Goal: Task Accomplishment & Management: Complete application form

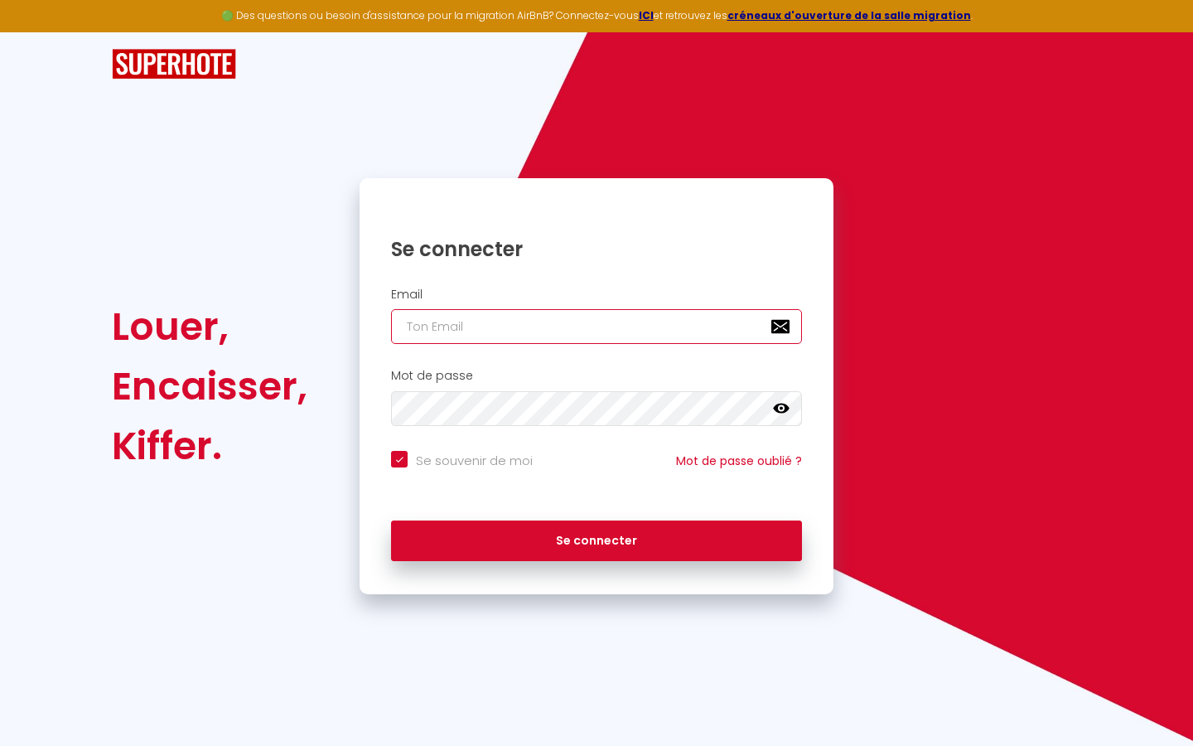
type input "s"
checkbox input "true"
type input "su"
checkbox input "true"
type input "sup"
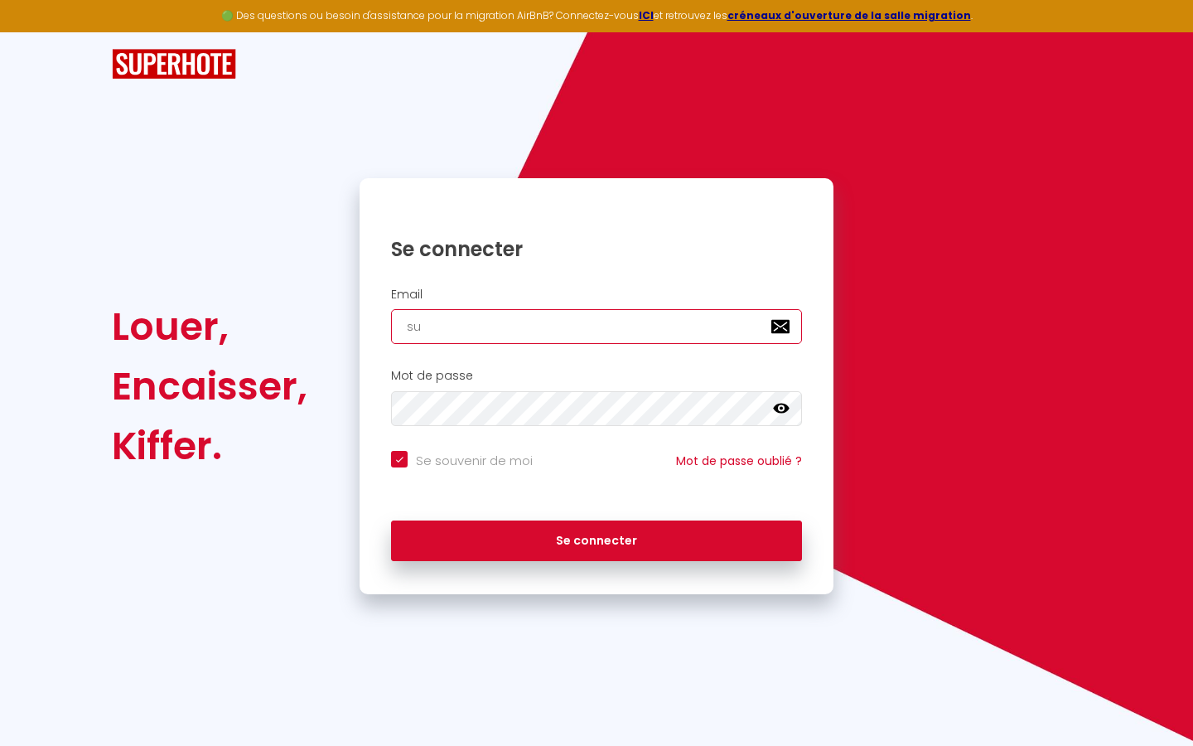
checkbox input "true"
type input "supe"
checkbox input "true"
type input "super"
checkbox input "true"
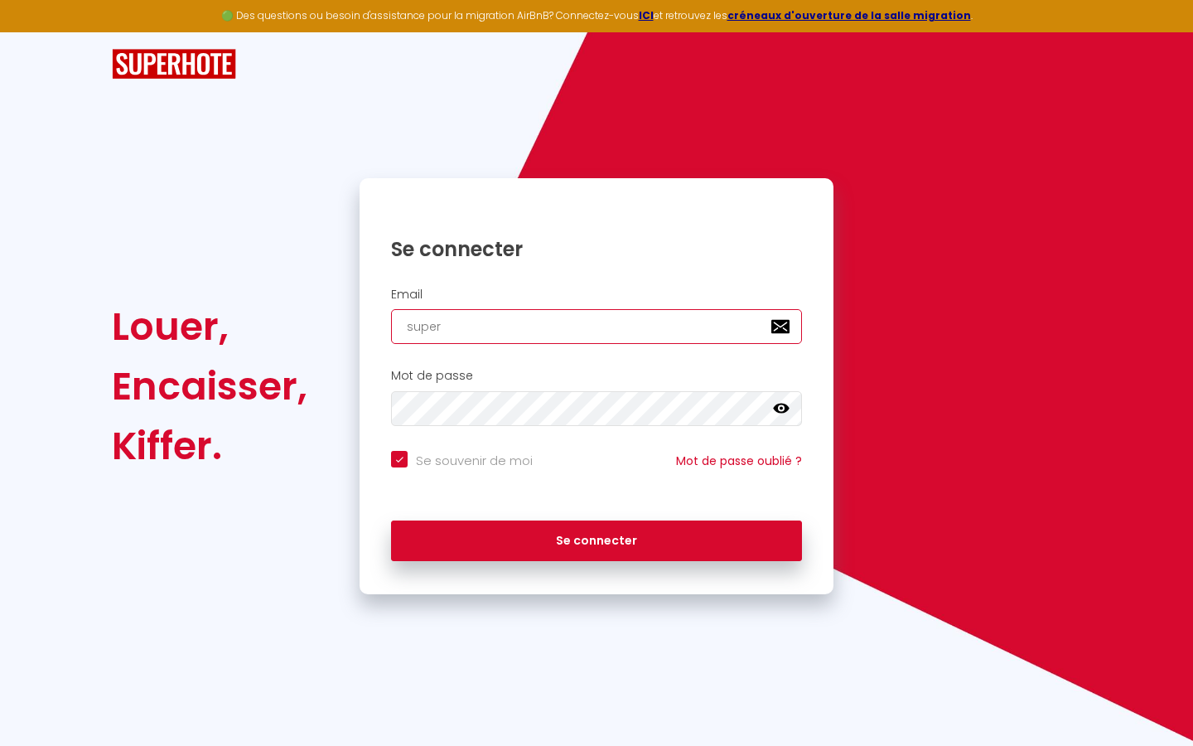
type input "superb"
checkbox input "true"
type input "superbo"
checkbox input "true"
type input "superbor"
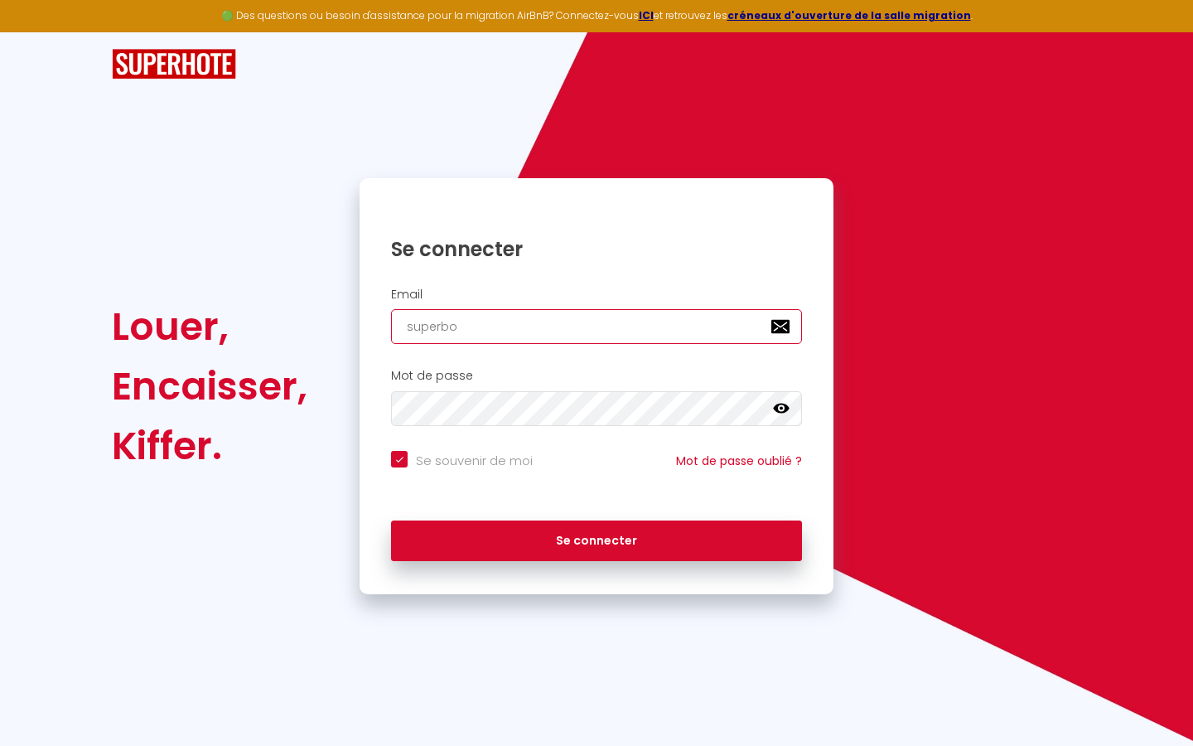
checkbox input "true"
type input "superbord"
checkbox input "true"
type input "superborde"
checkbox input "true"
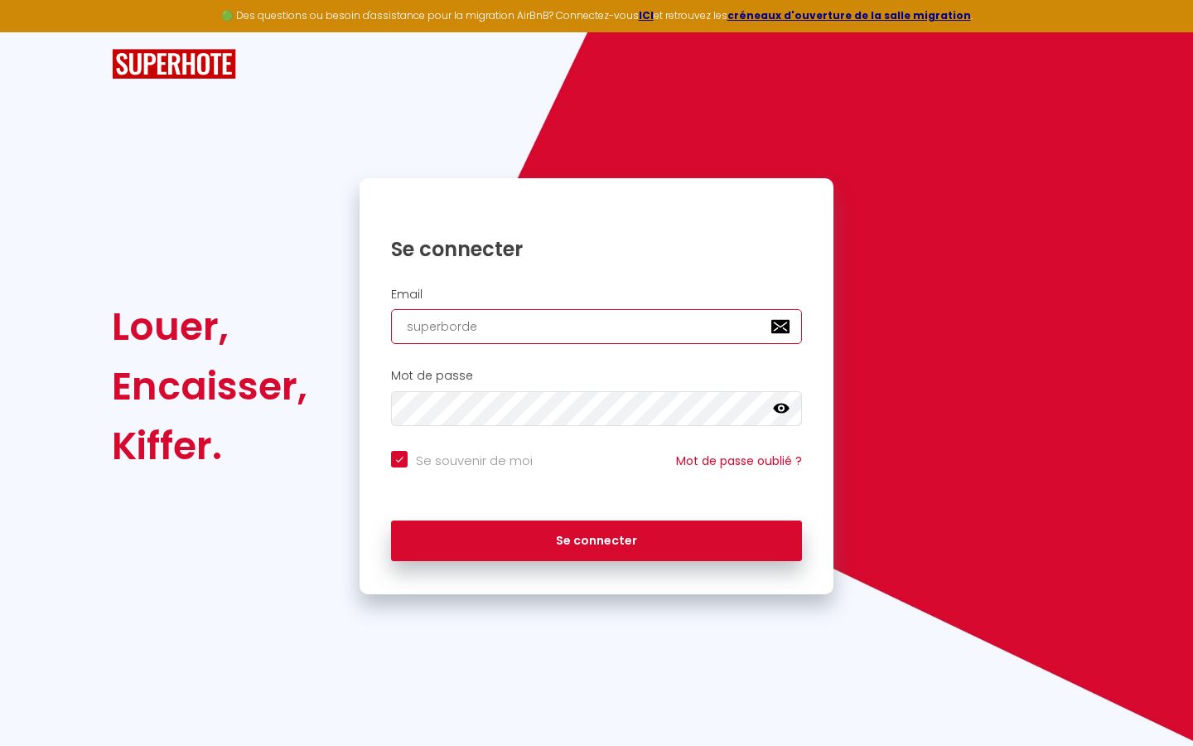
type input "superbordea"
checkbox input "true"
type input "superbordeau"
checkbox input "true"
type input "superbordeaux"
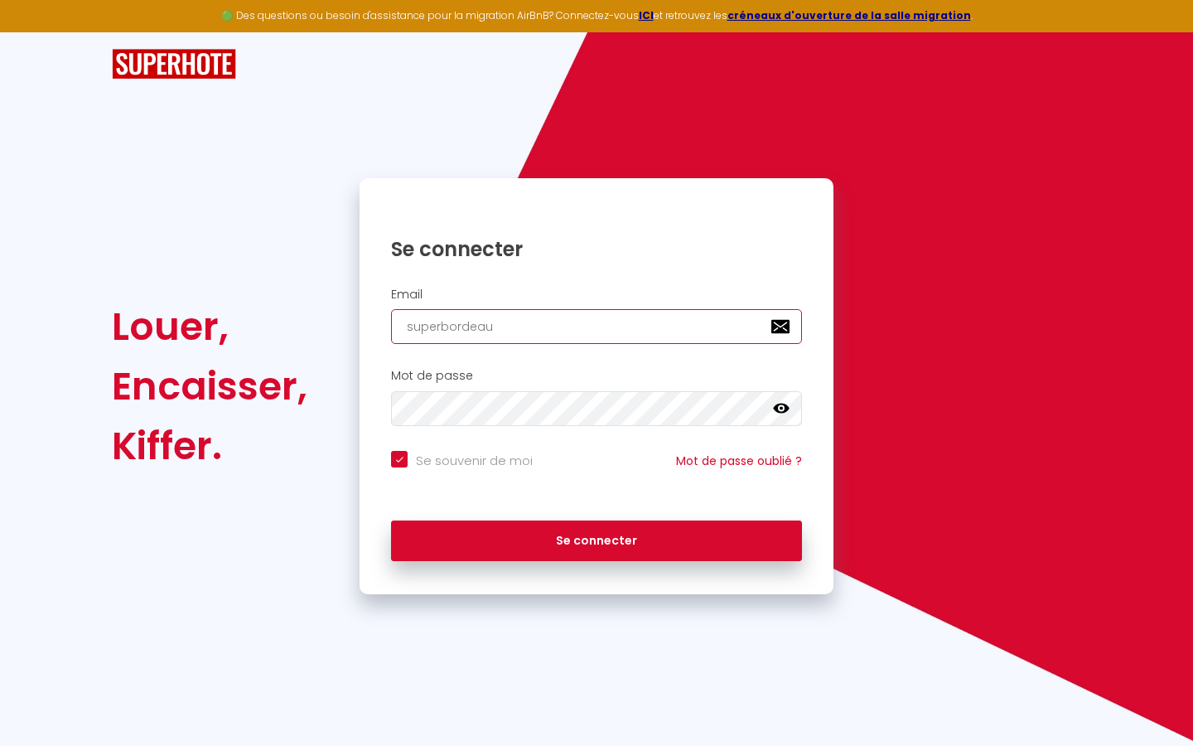
checkbox input "true"
type input "superbordeaux@"
checkbox input "true"
type input "superbordeaux@g"
checkbox input "true"
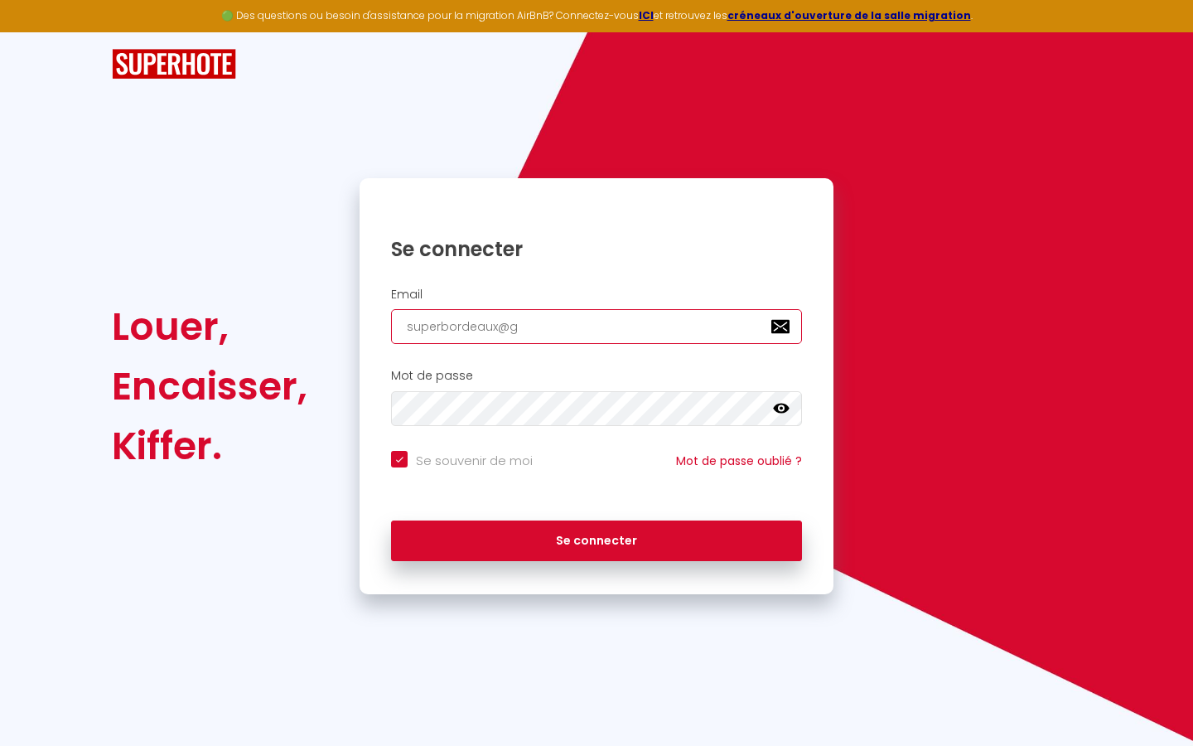
type input "superbordeaux@gm"
checkbox input "true"
type input "superbordeaux@gma"
checkbox input "true"
type input "superbordeaux@gmai"
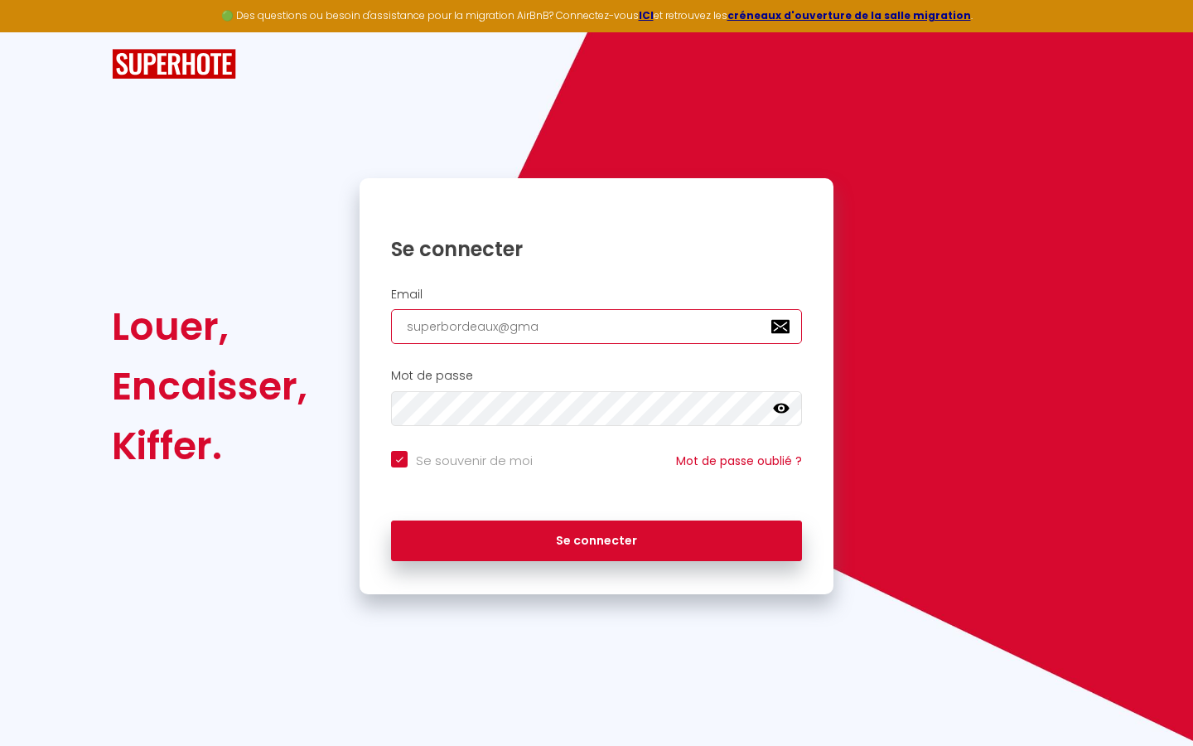
checkbox input "true"
type input "[EMAIL_ADDRESS]"
checkbox input "true"
type input "[EMAIL_ADDRESS]."
checkbox input "true"
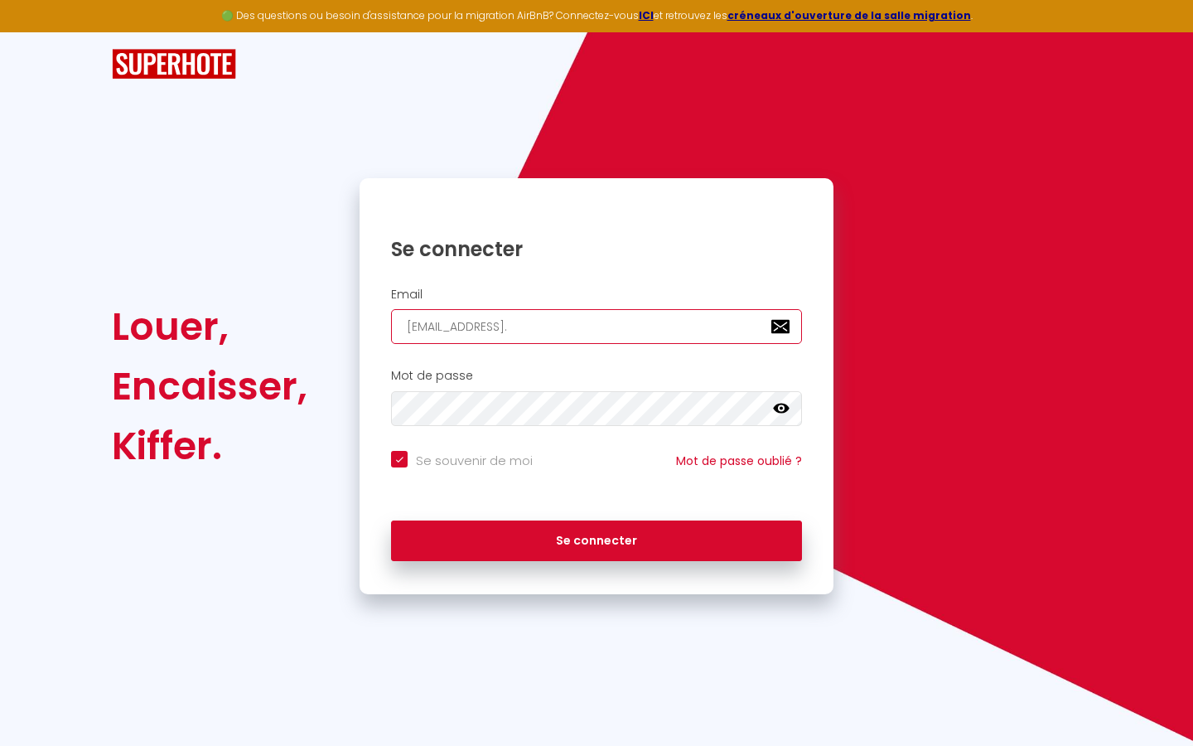
type input "superbordeaux@gmail.c"
checkbox input "true"
type input "[EMAIL_ADDRESS][DOMAIN_NAME]"
checkbox input "true"
type input "[EMAIL_ADDRESS][DOMAIN_NAME]"
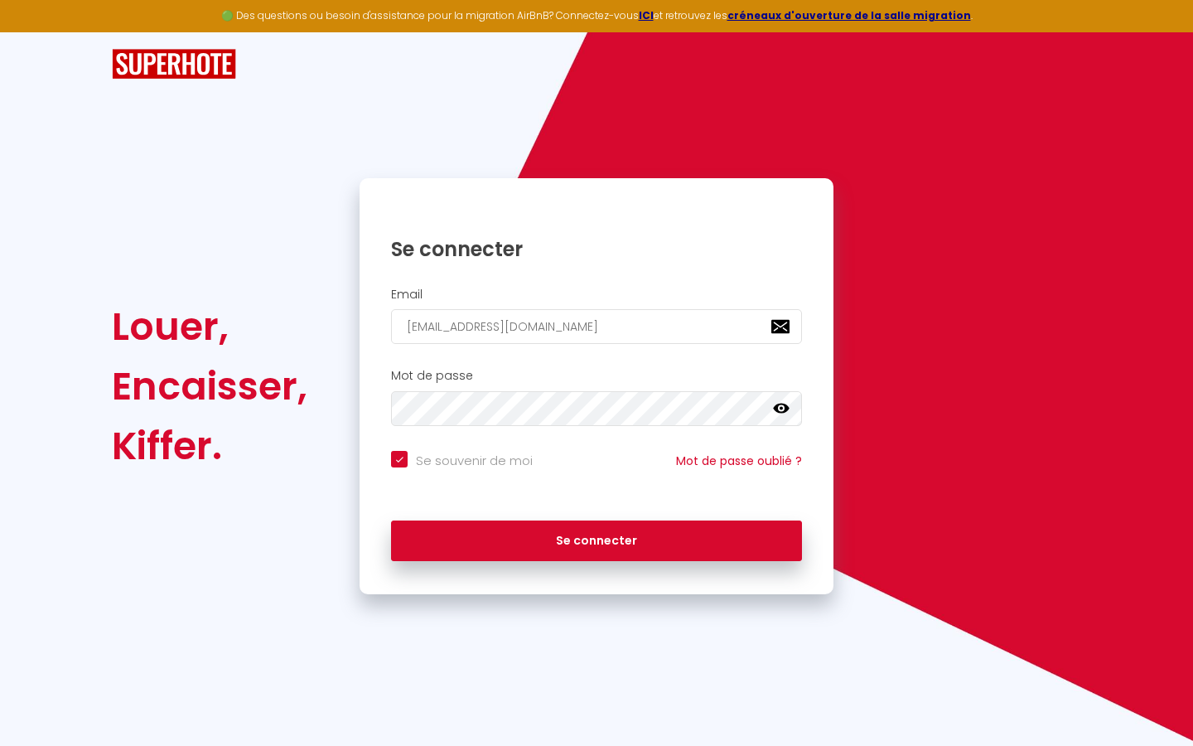
checkbox input "true"
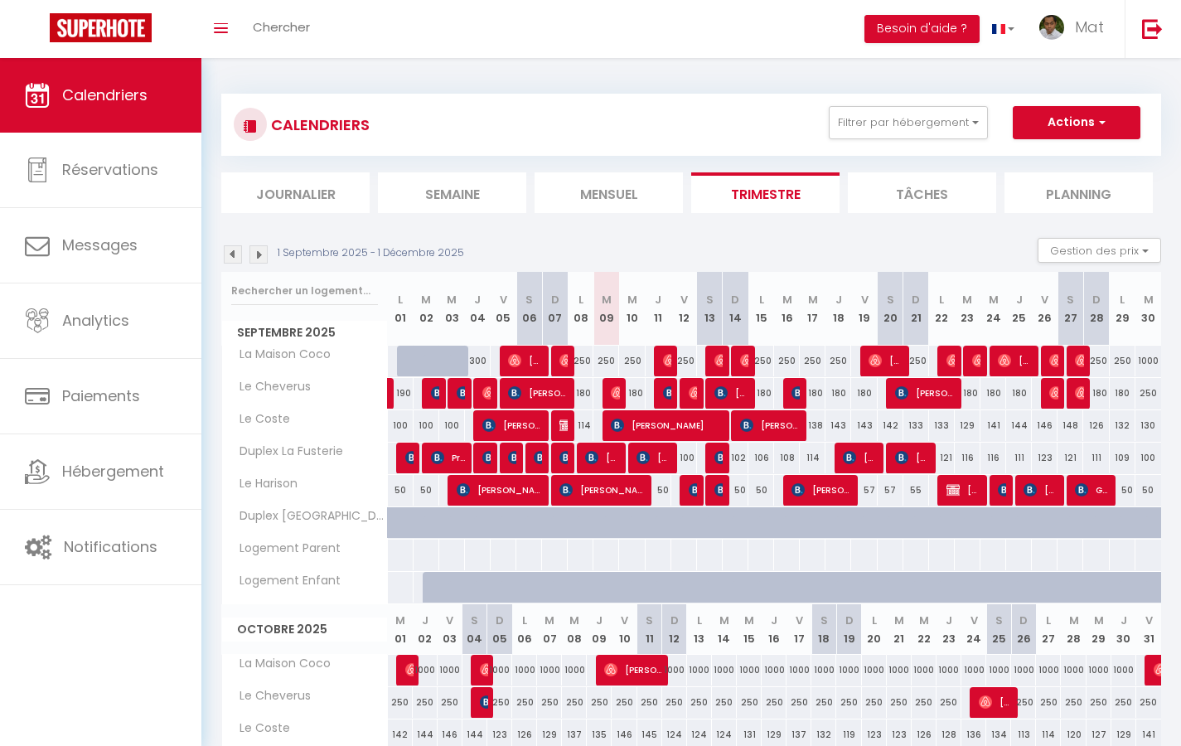
select select
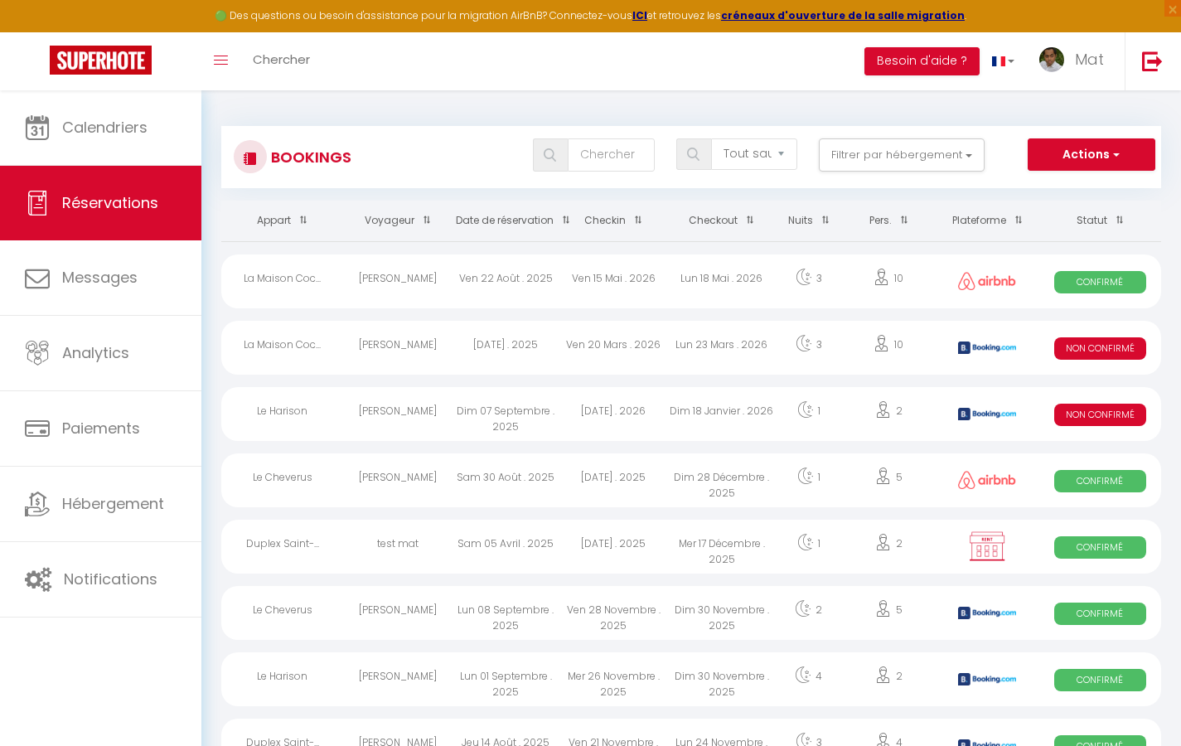
select select "message"
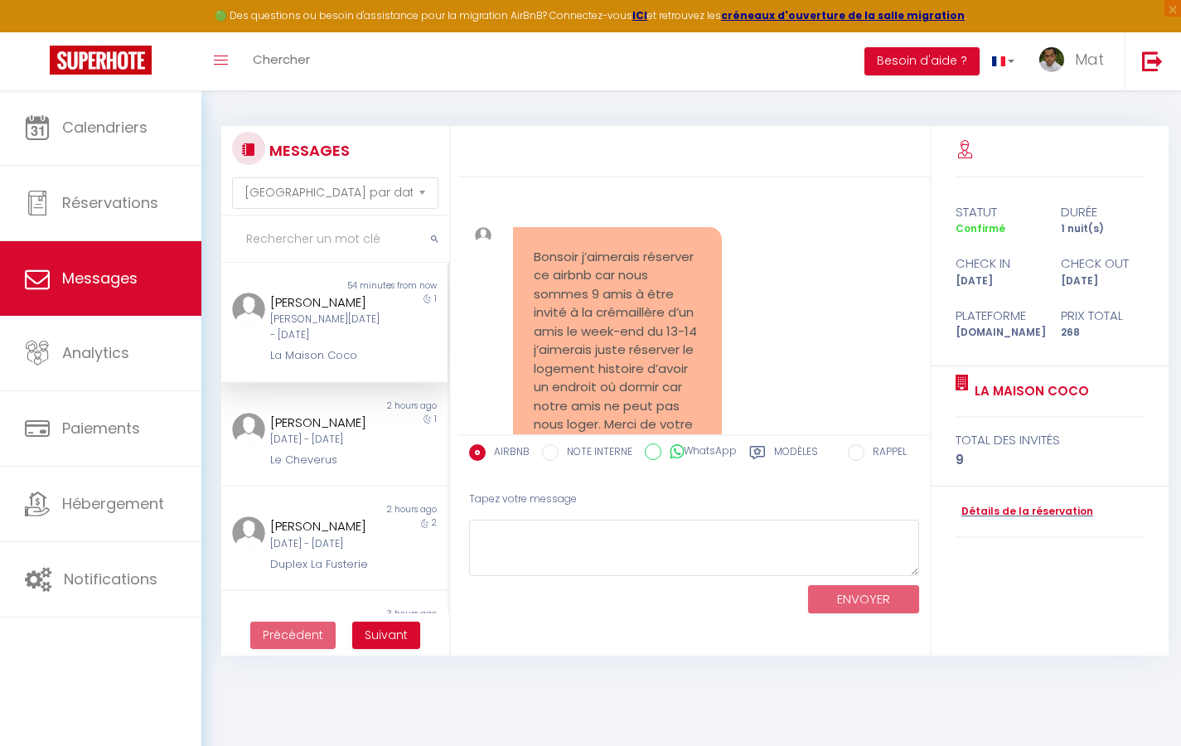
scroll to position [7768, 0]
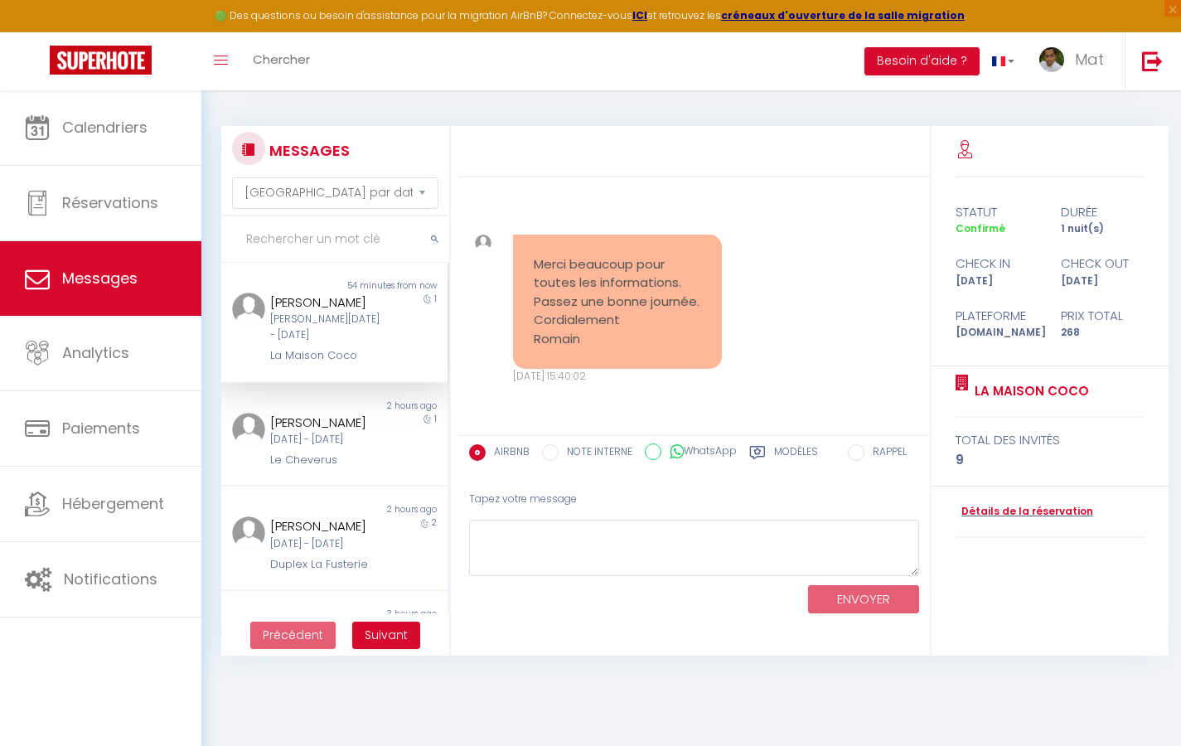
select select "2025"
select select "9"
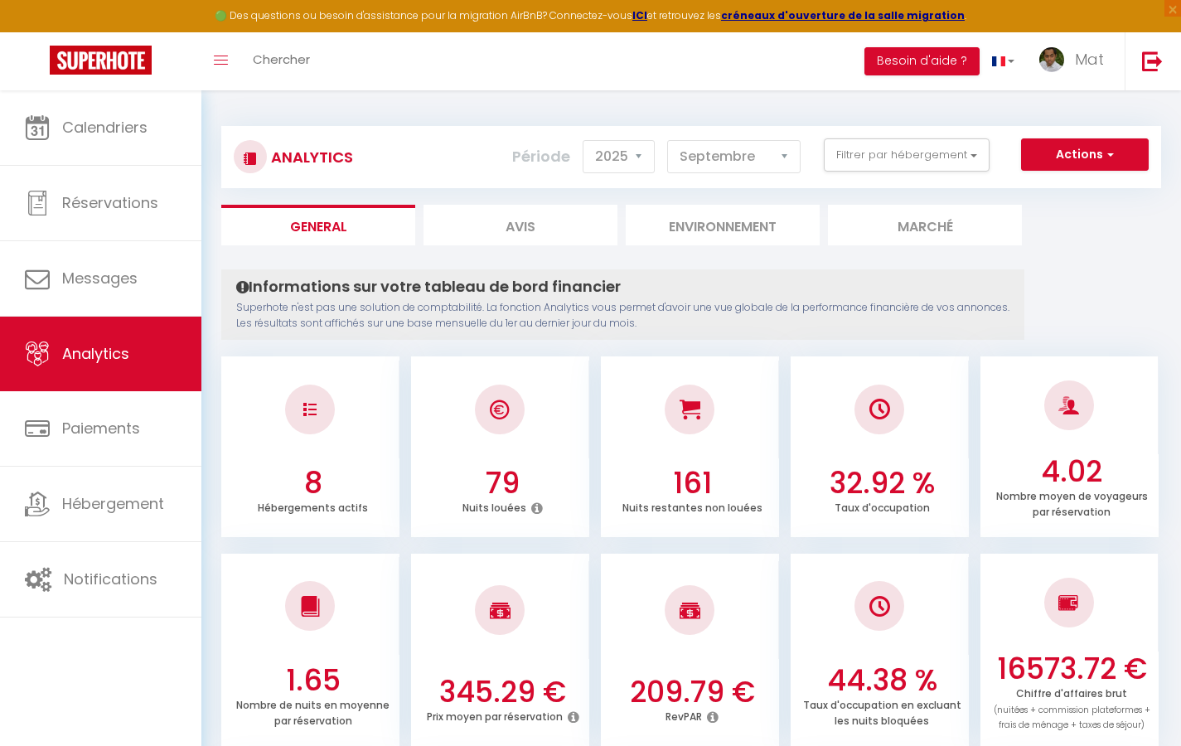
select select "2"
select select "0"
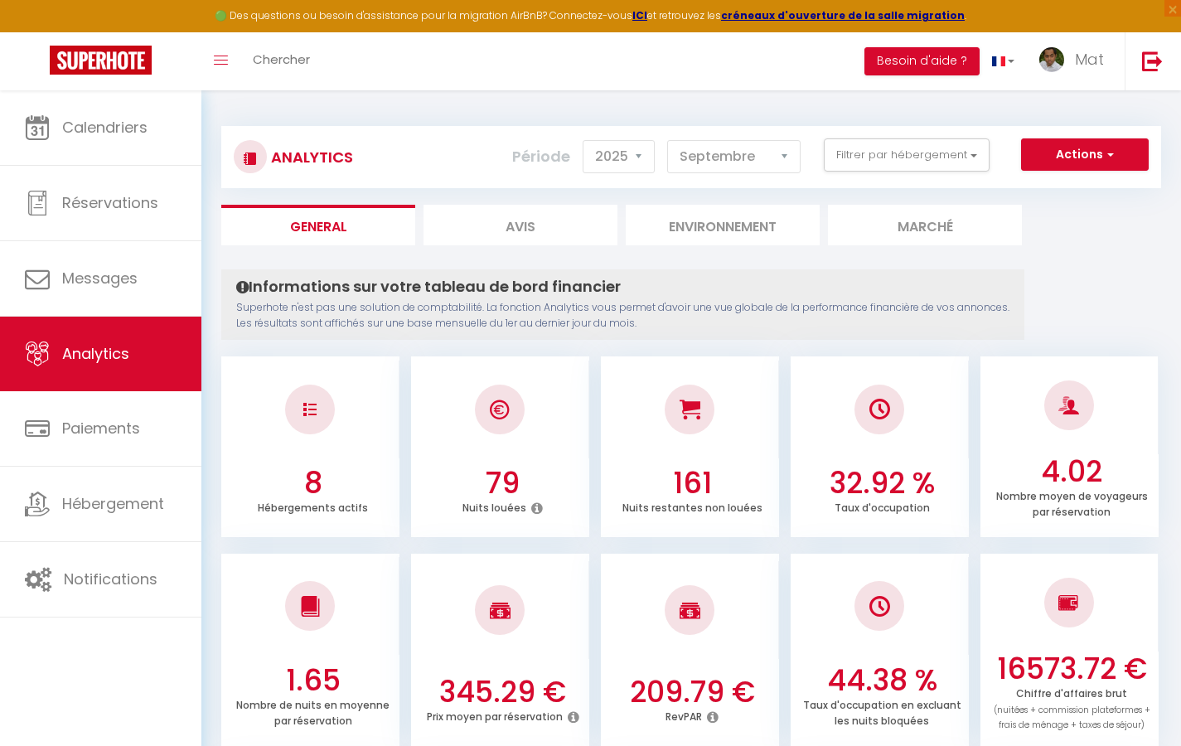
select select "0"
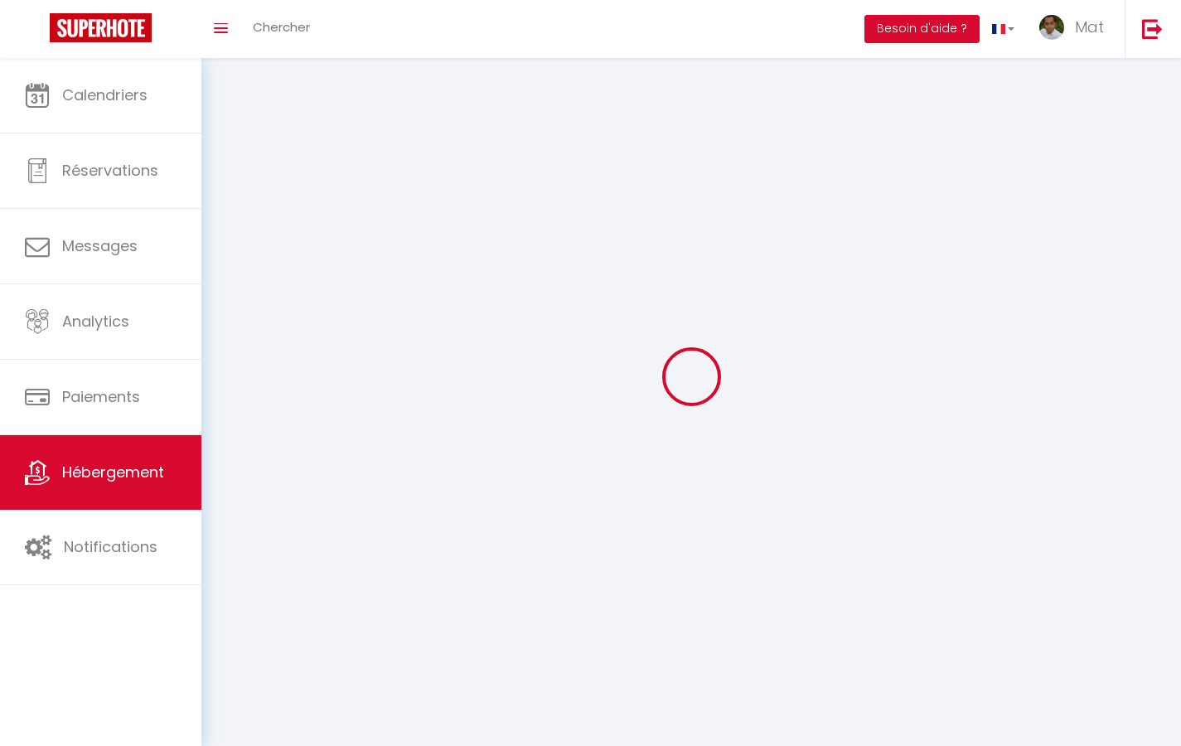
select select "1"
select select
select select "28"
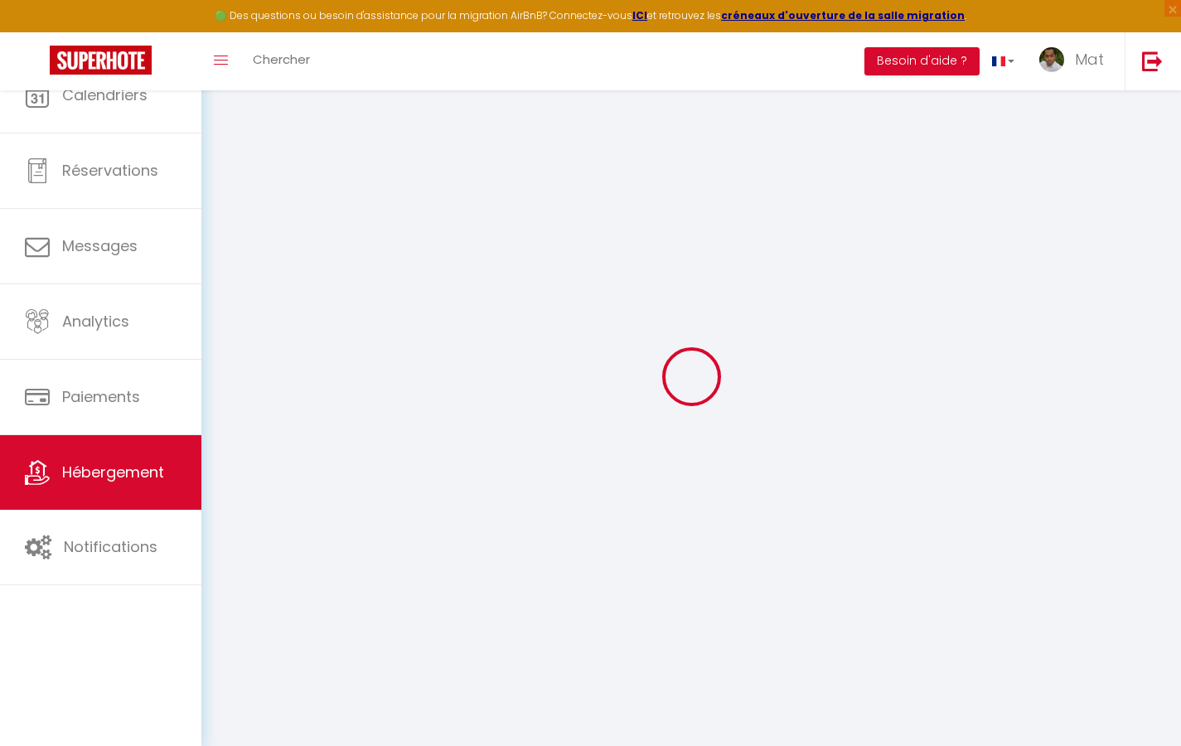
select select
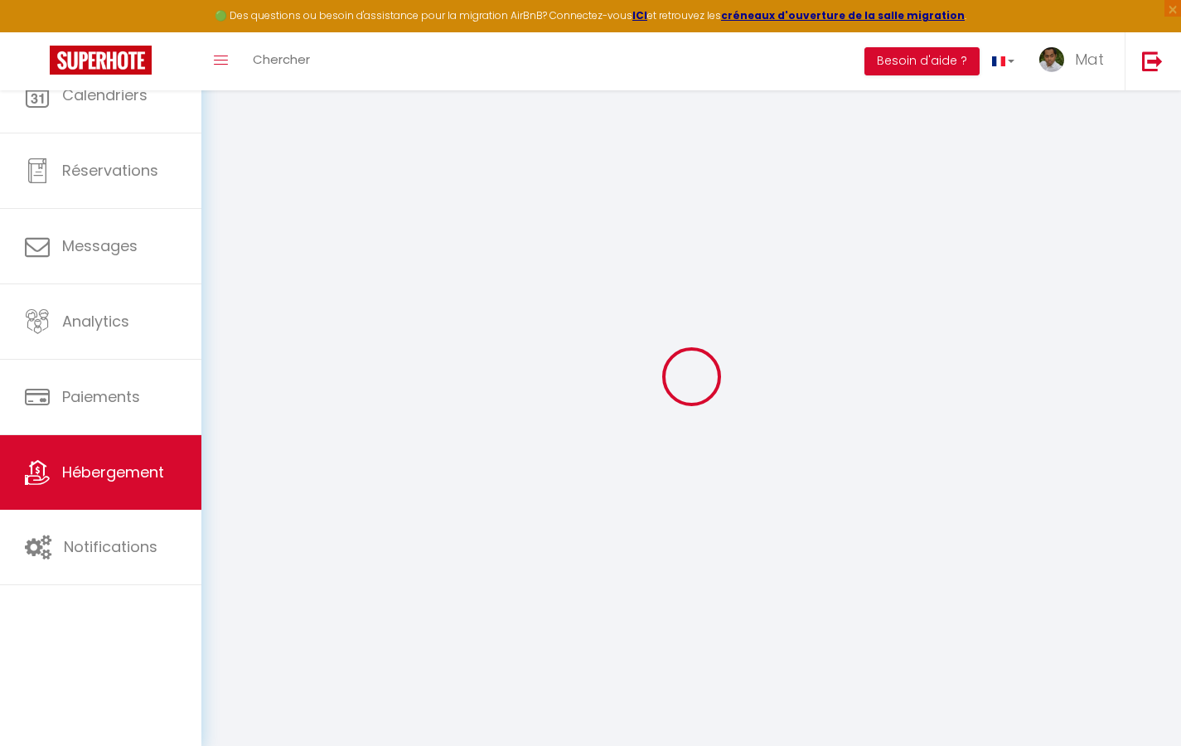
select select
checkbox input "false"
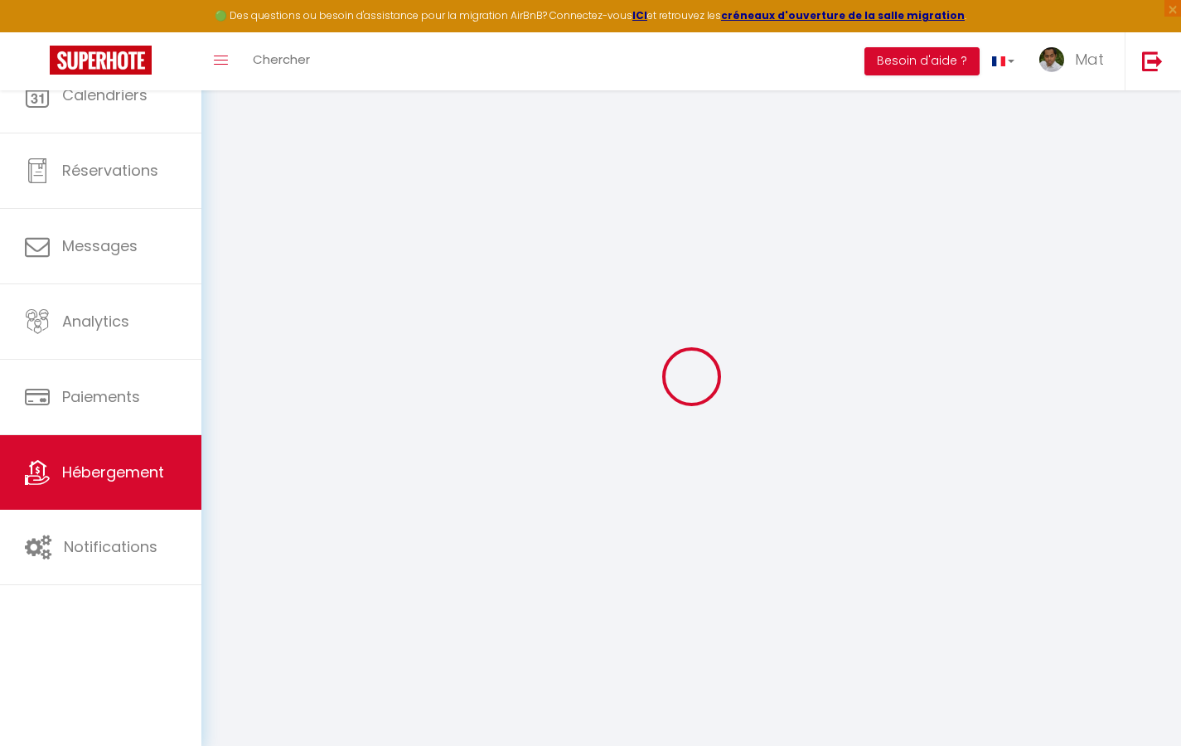
select select
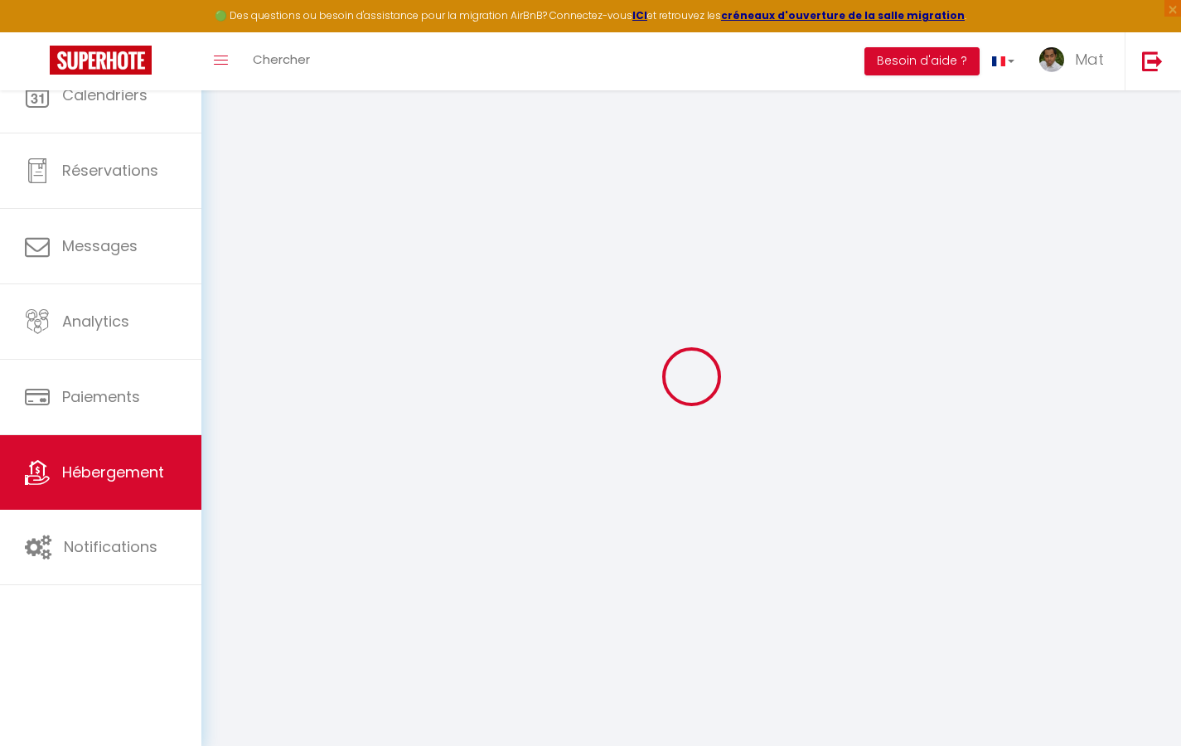
select select
checkbox input "false"
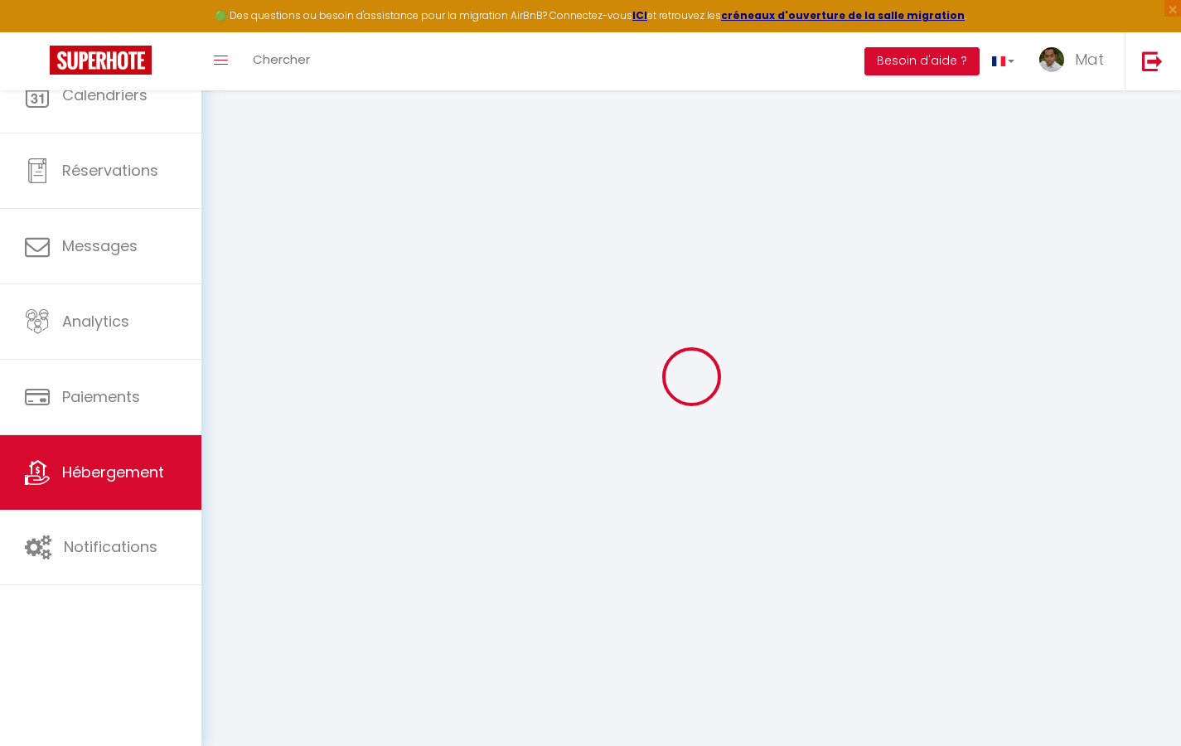
checkbox input "false"
select select
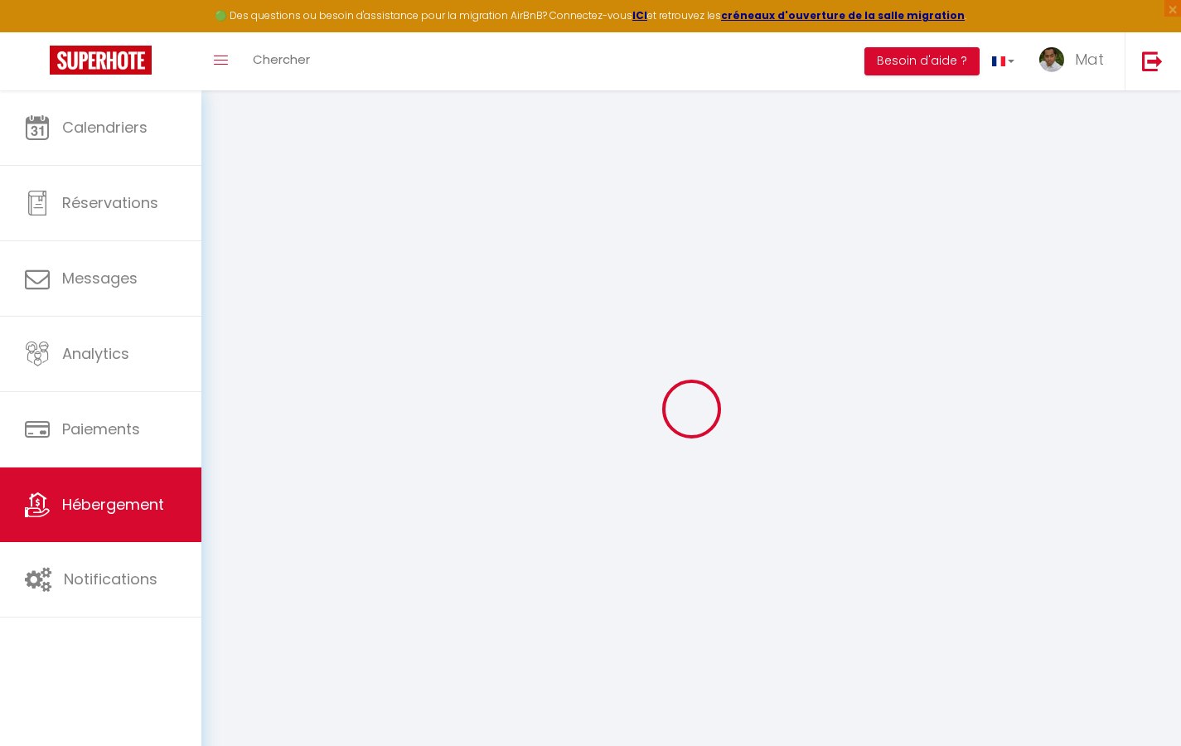
select select
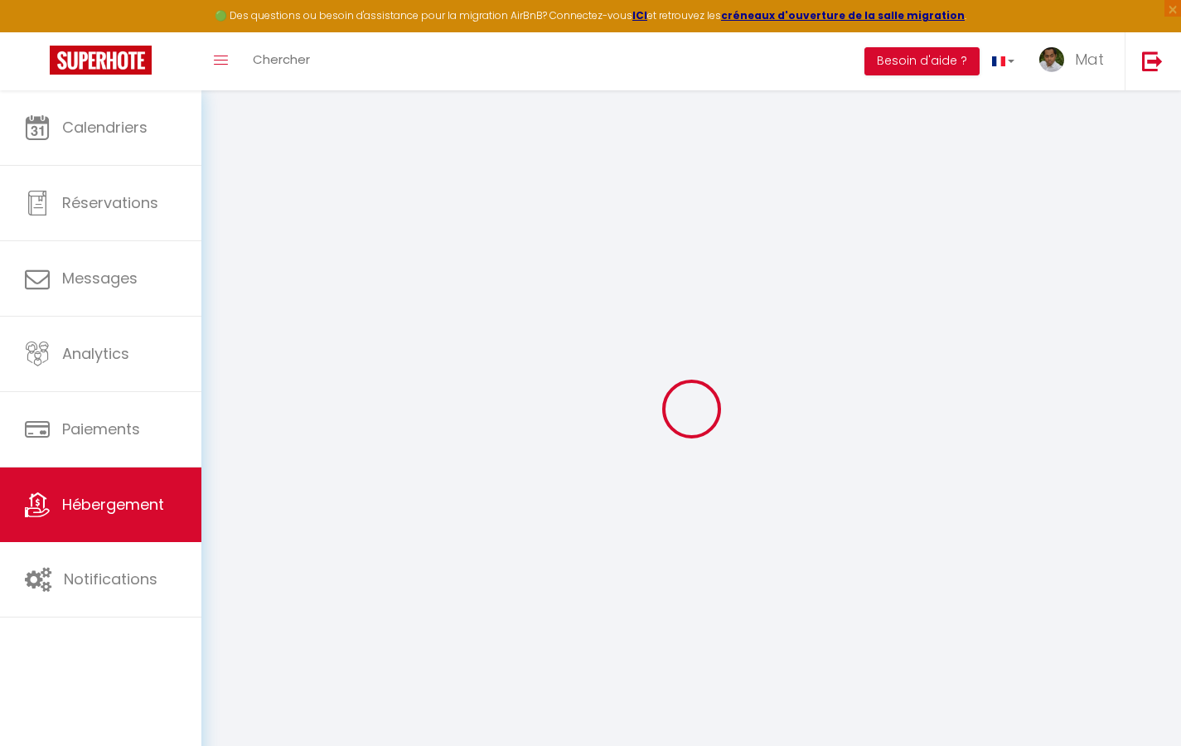
select select
checkbox input "false"
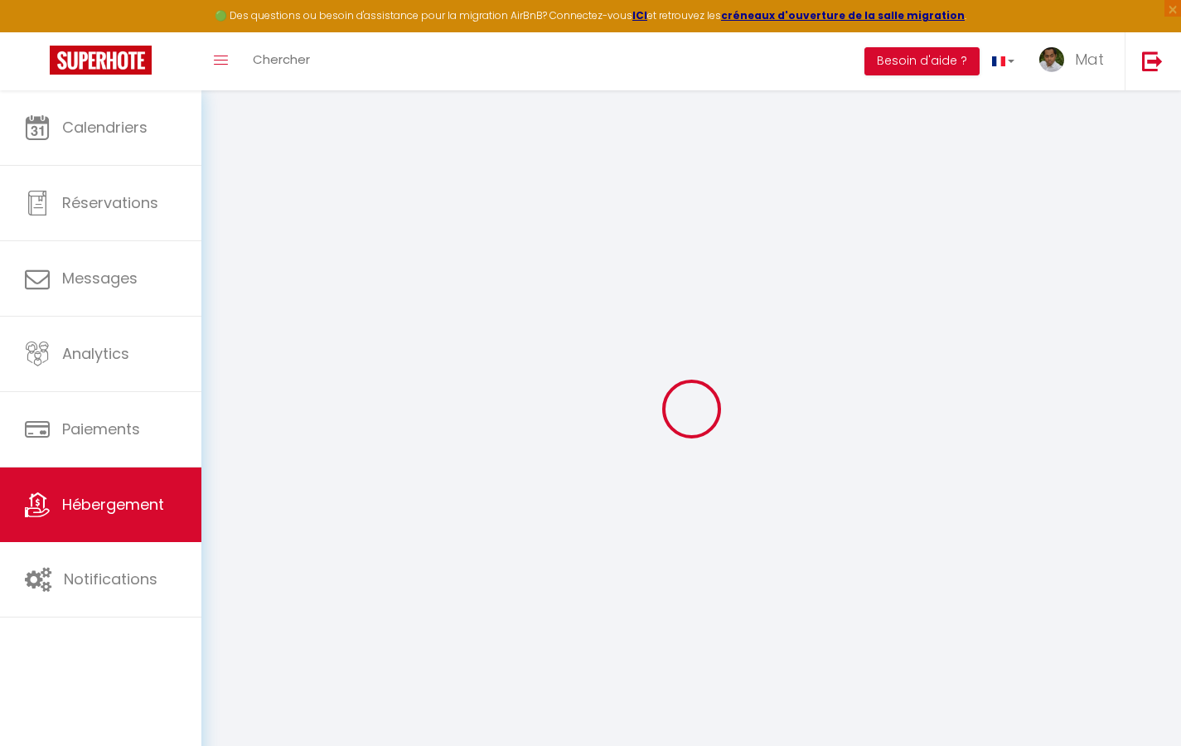
select select
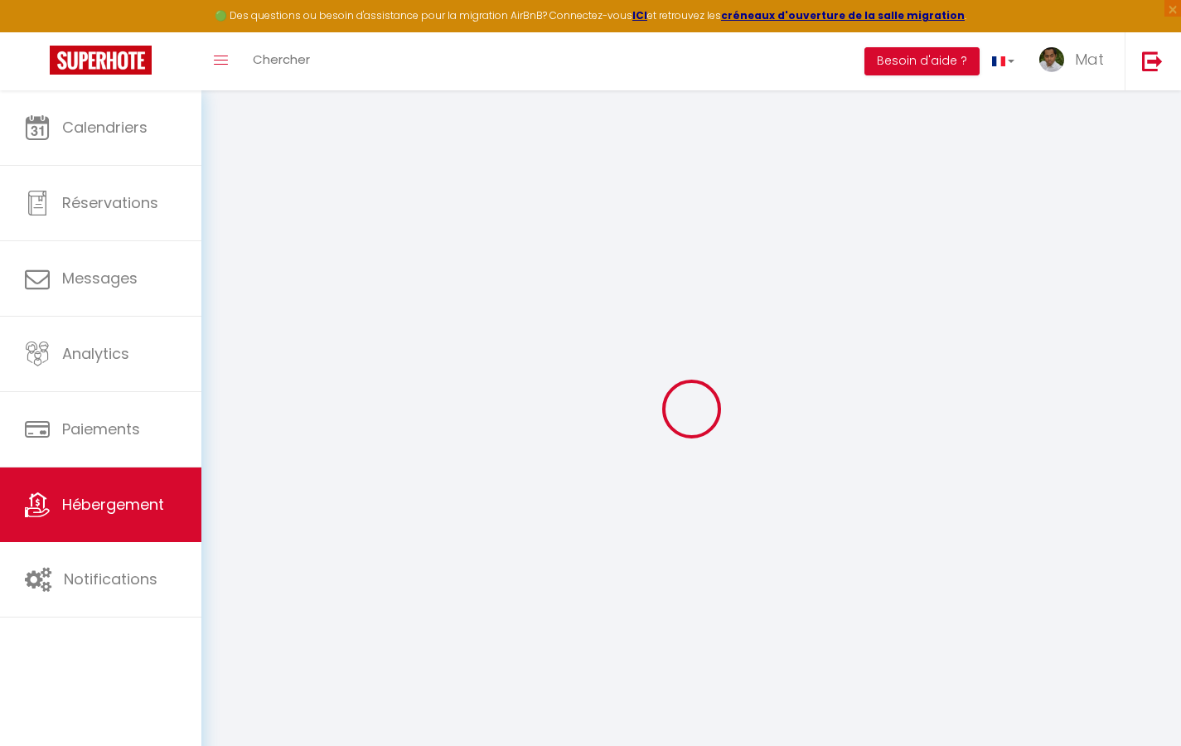
select select
checkbox input "false"
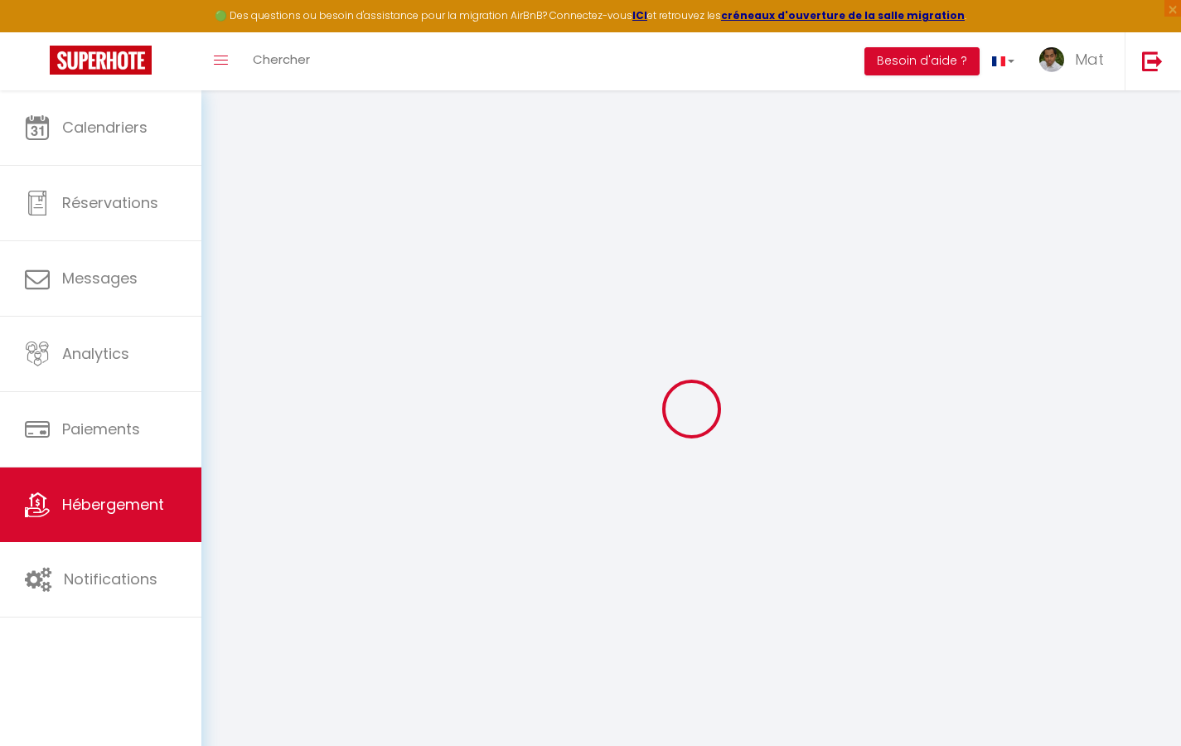
checkbox input "false"
select select
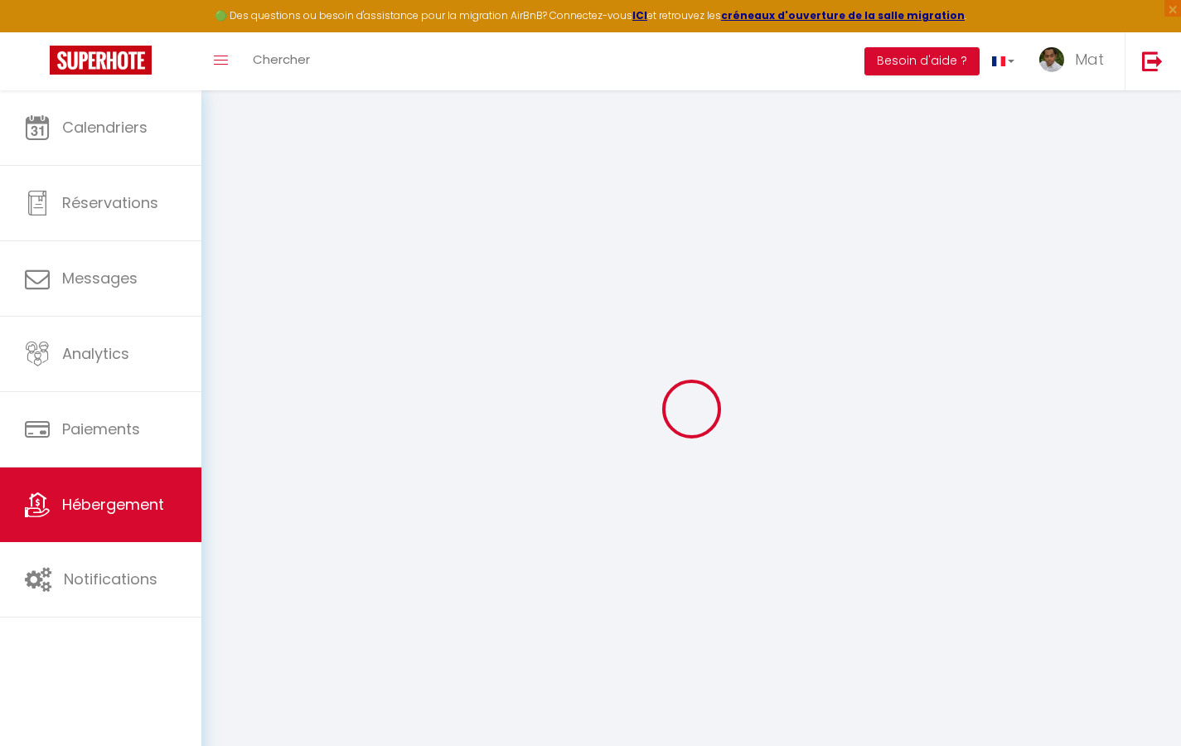
select select
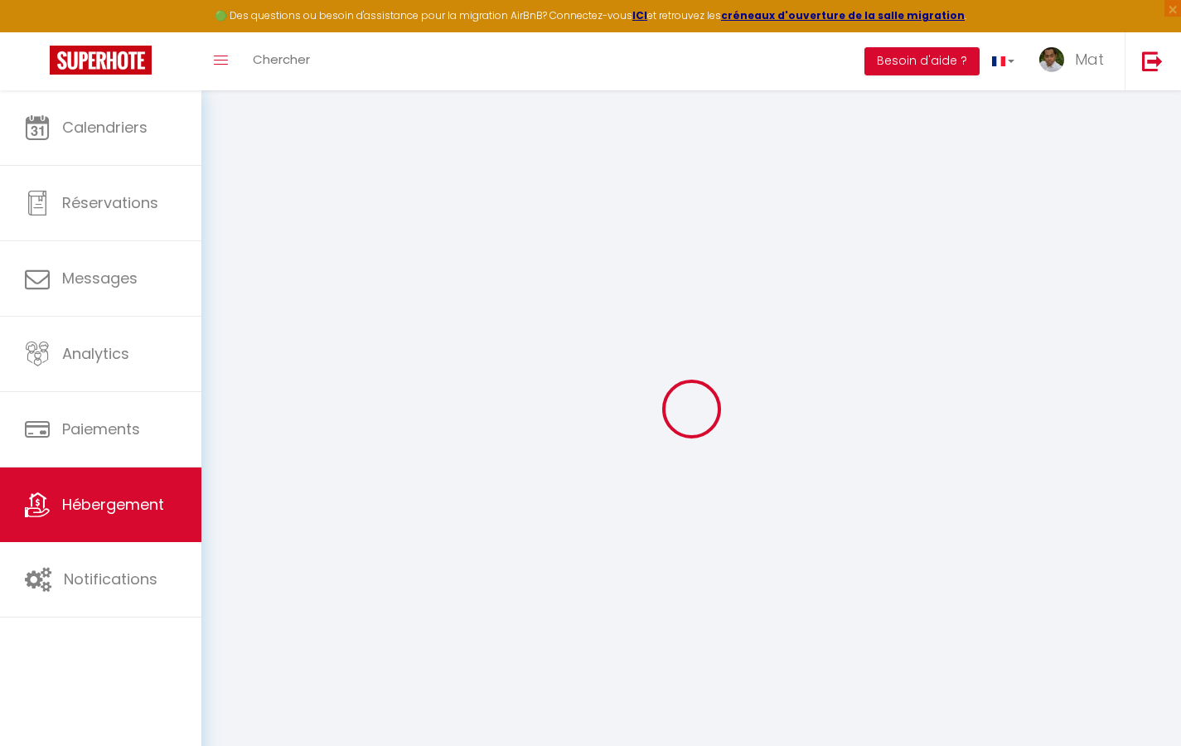
checkbox input "false"
select select
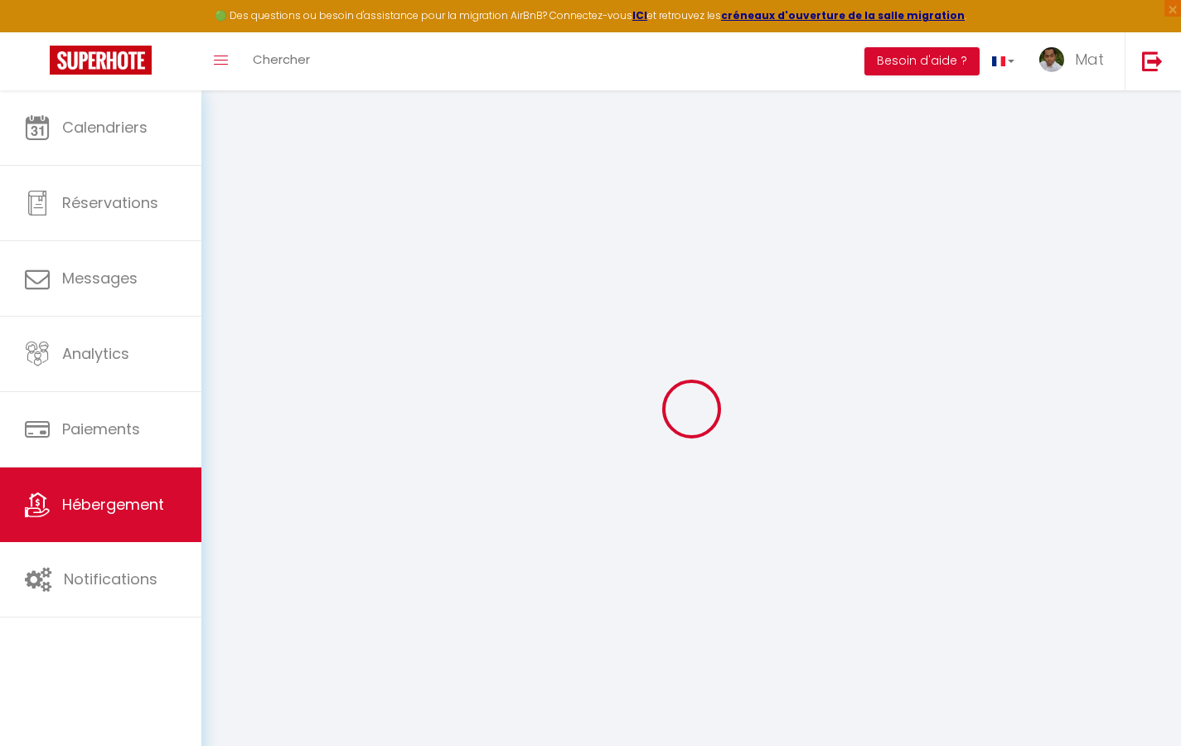
select select
type input "Duplex La Fusterie"
type input "IMMO"
type input "MRA"
type input "[STREET_ADDRESS]"
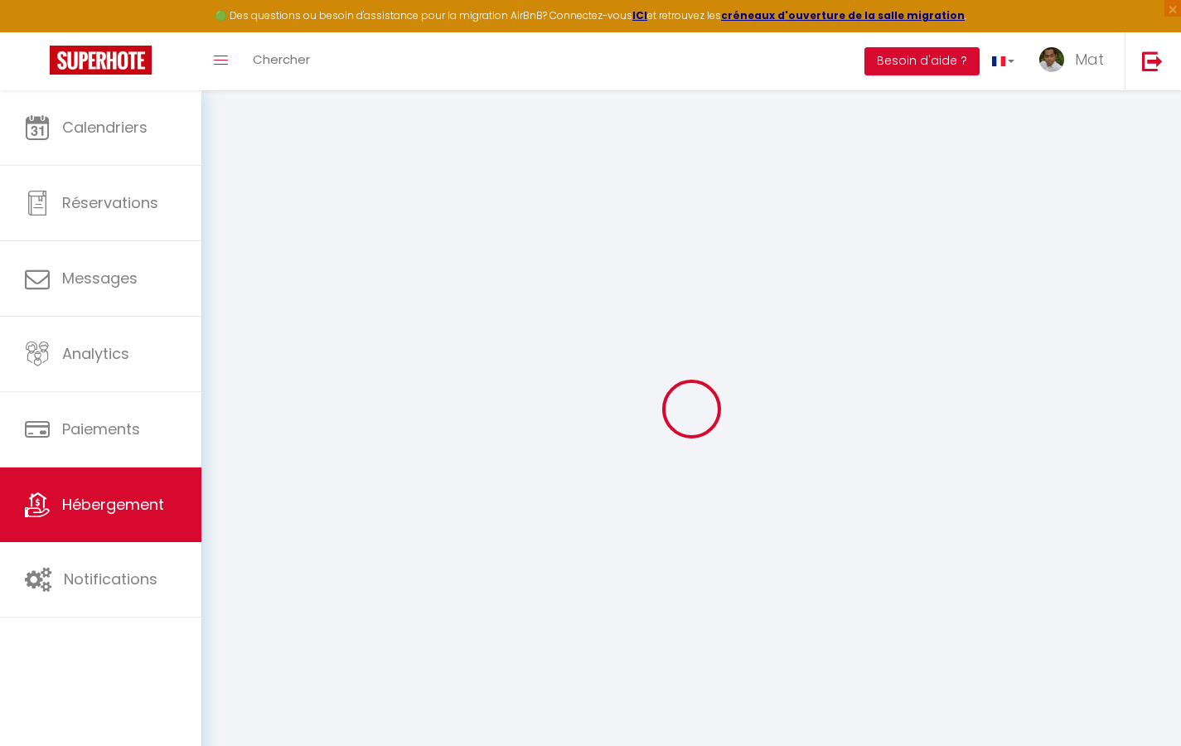
type input "33800"
type input "[GEOGRAPHIC_DATA]"
select select "6"
type input "35"
type input "20"
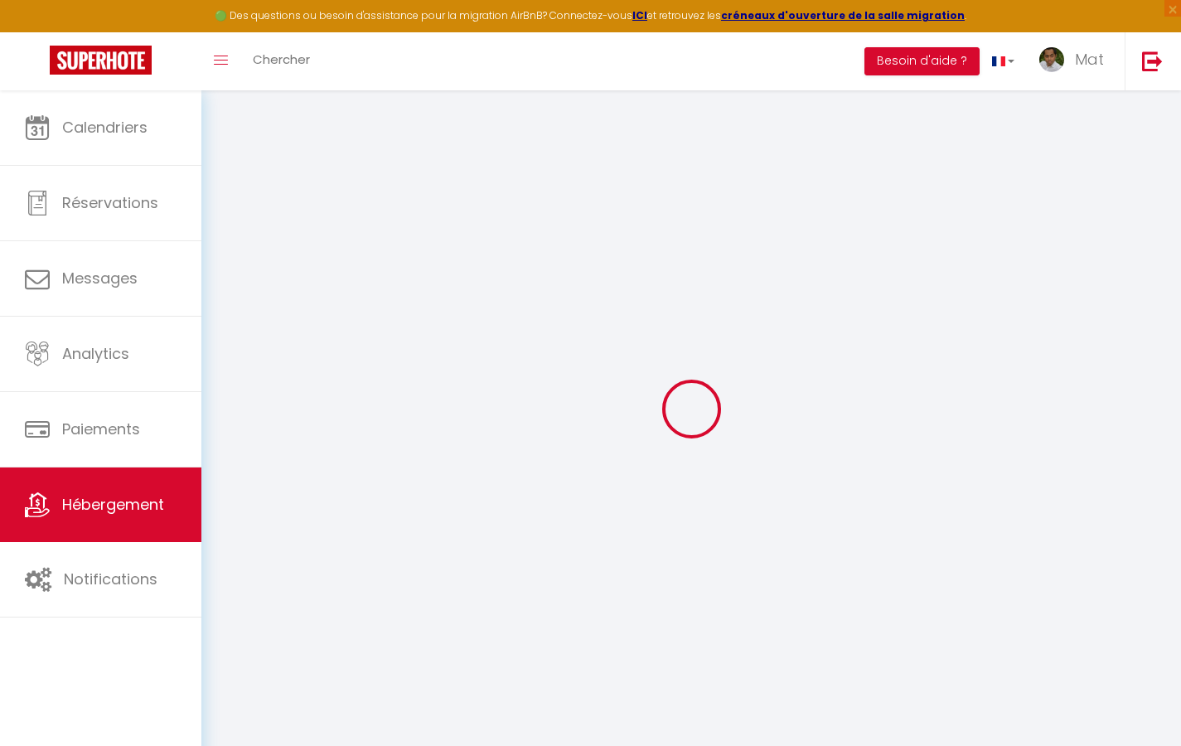
type input "30"
type input "1.65"
type input "200"
select select
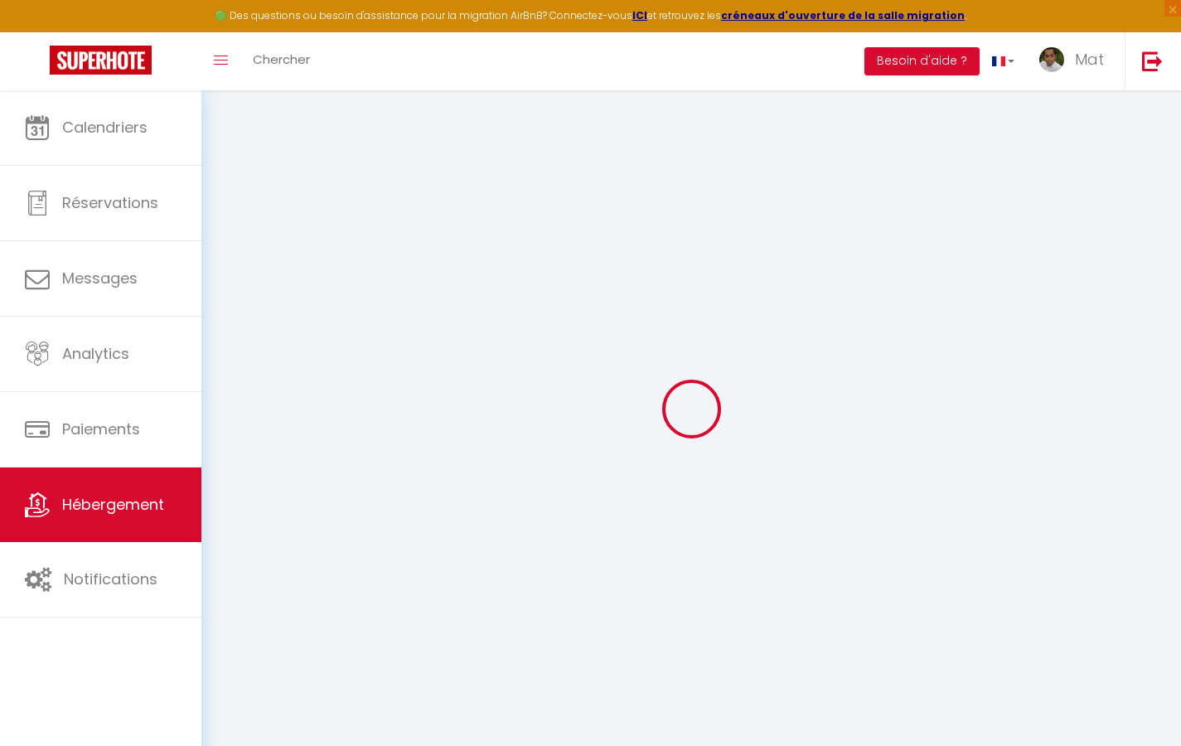
select select
type input "[STREET_ADDRESS]"
type input "33800"
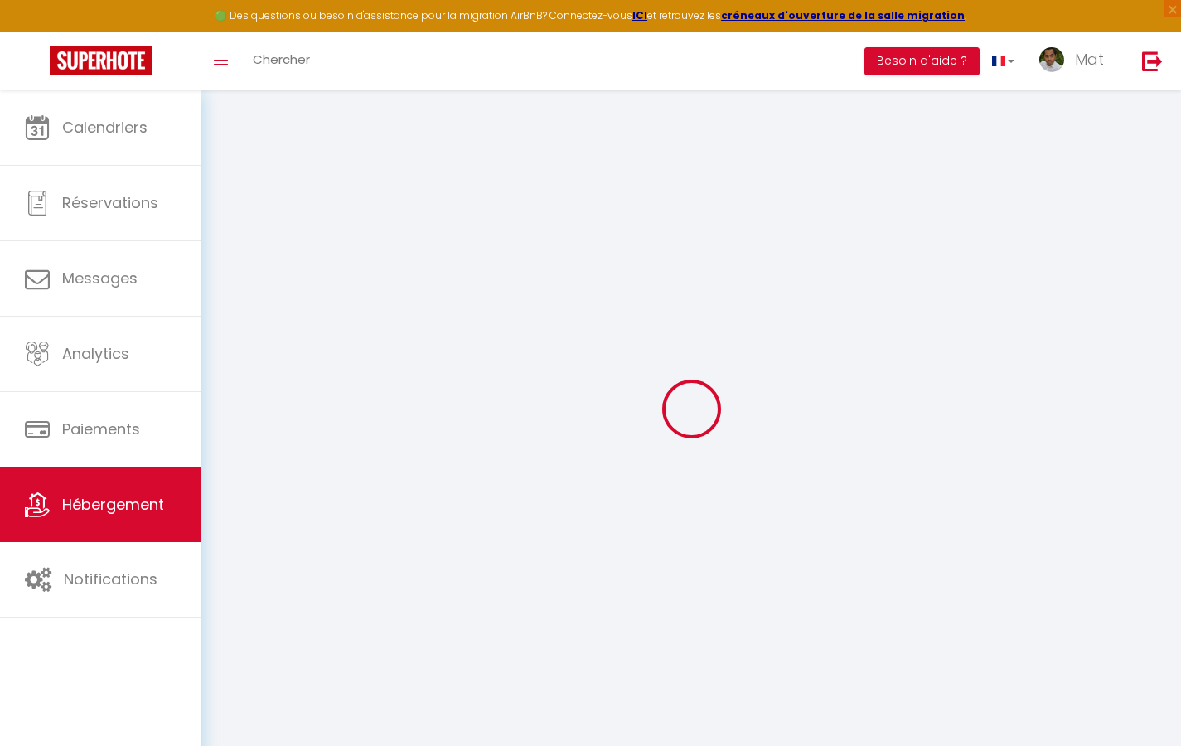
type input "[GEOGRAPHIC_DATA]"
type input "[EMAIL_ADDRESS][DOMAIN_NAME]"
select select "742"
checkbox input "true"
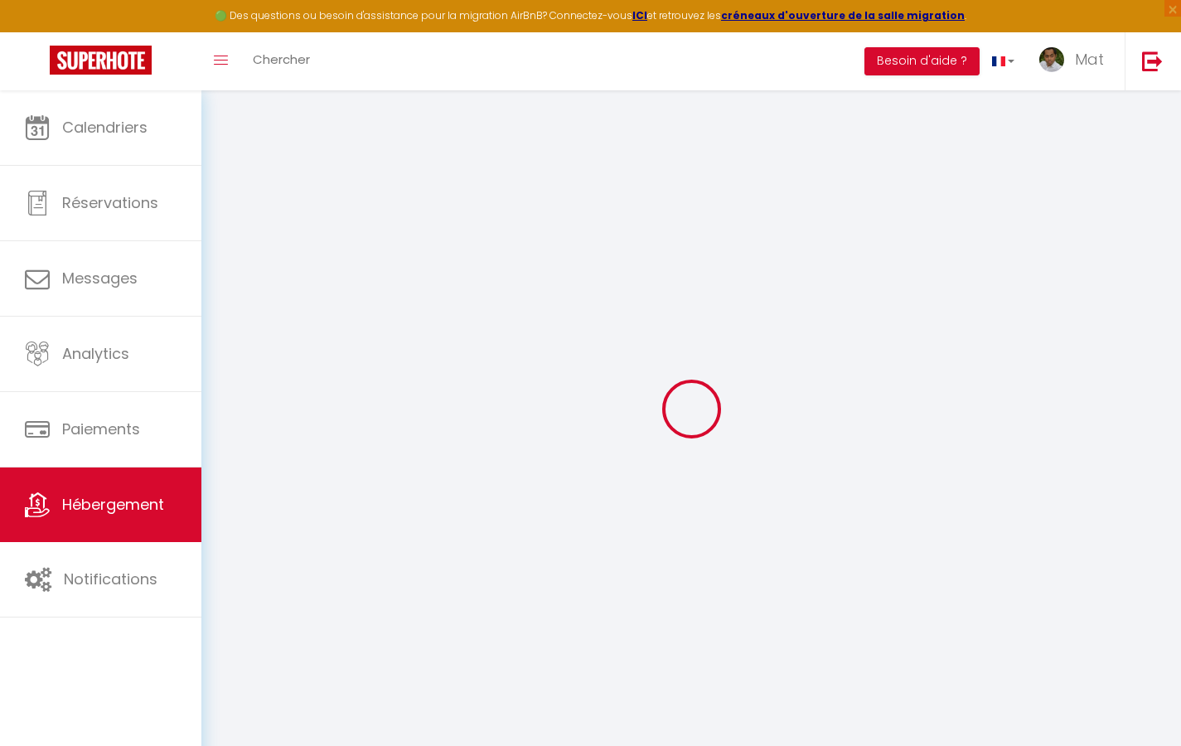
checkbox input "true"
checkbox input "false"
type input "10"
type input "50"
type input "0"
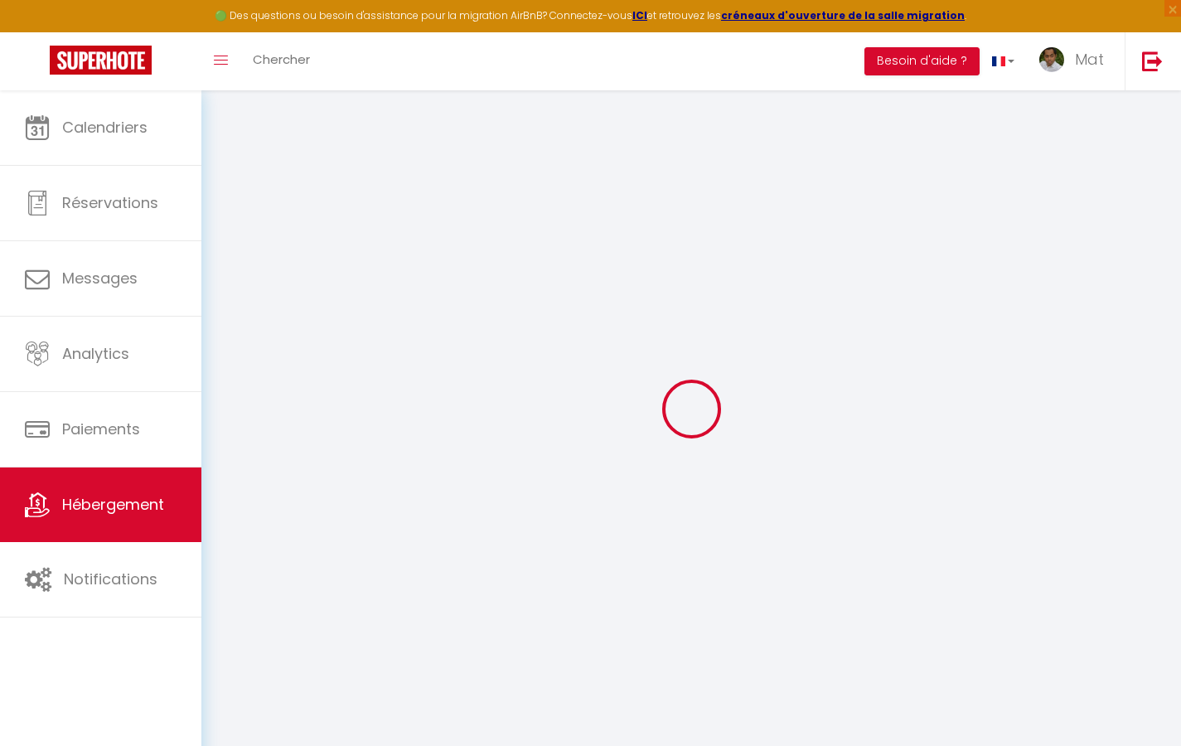
type input "0"
select select
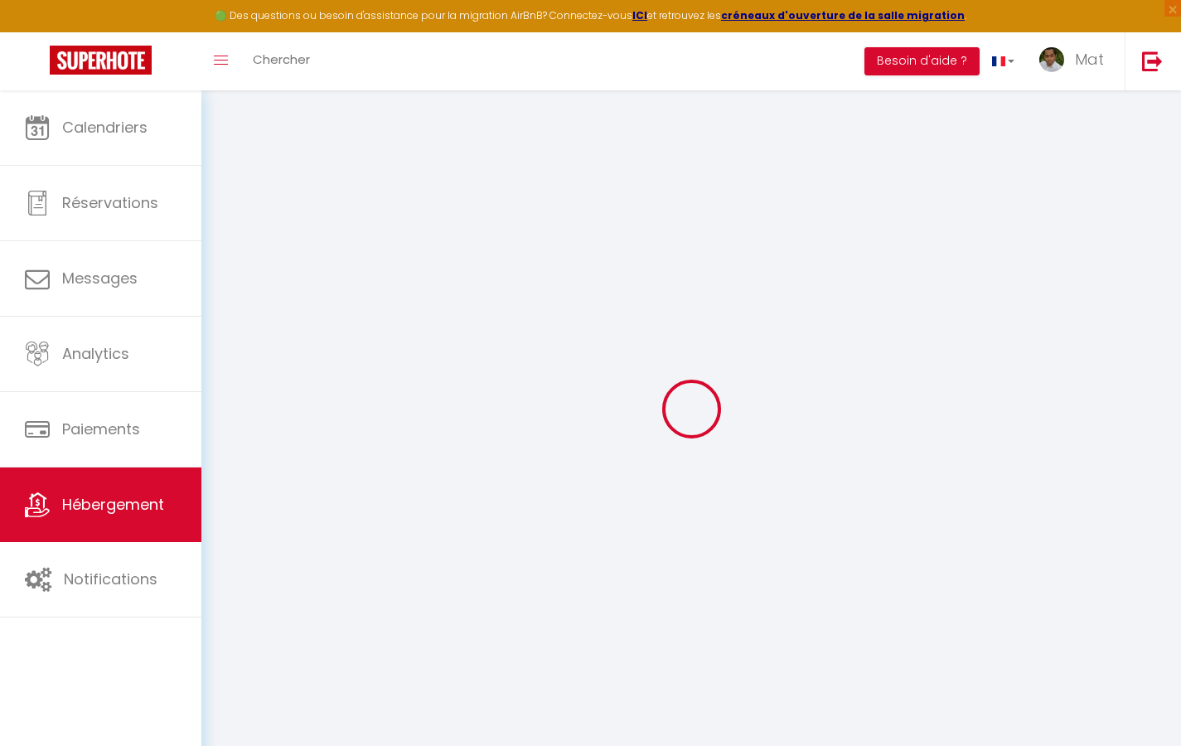
select select
checkbox input "true"
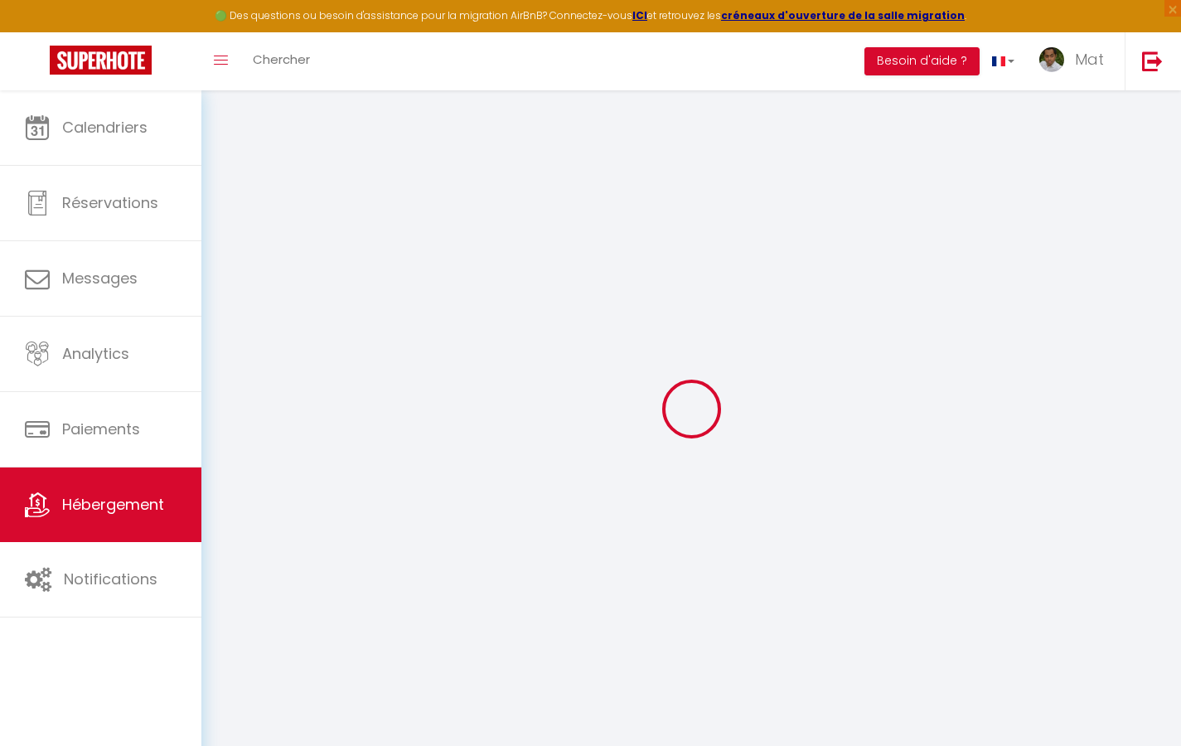
checkbox input "false"
select select
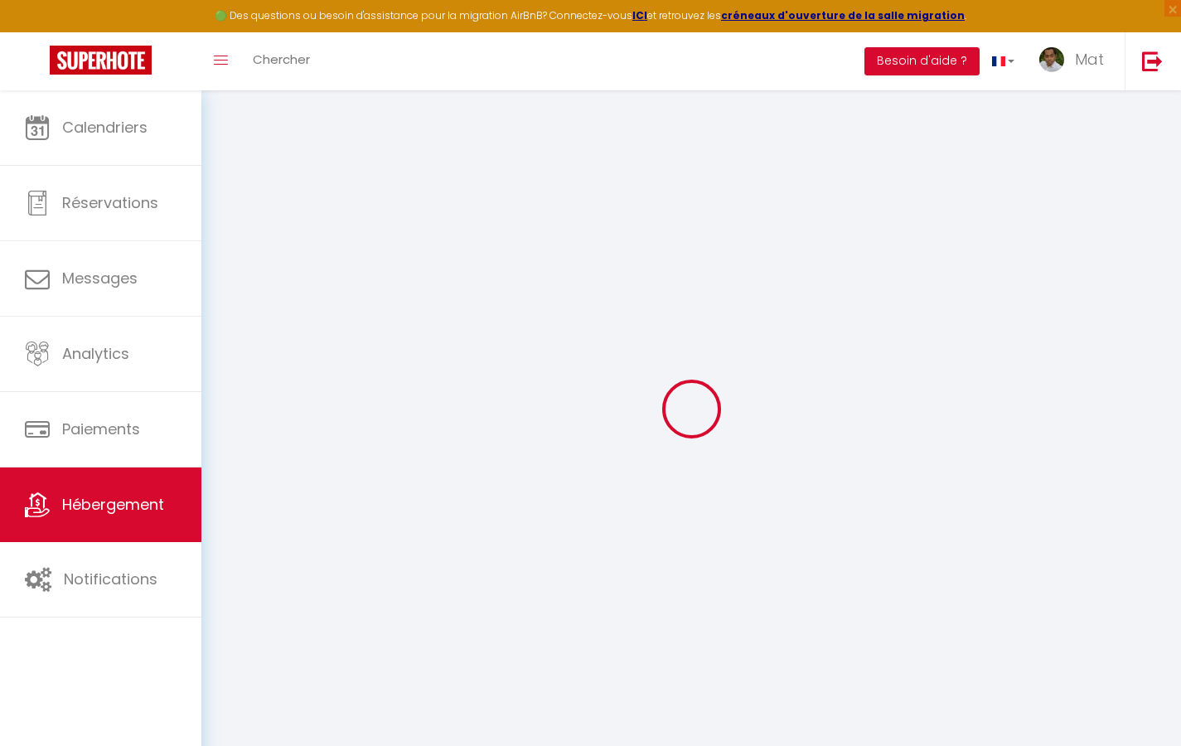
select select
checkbox input "true"
checkbox input "false"
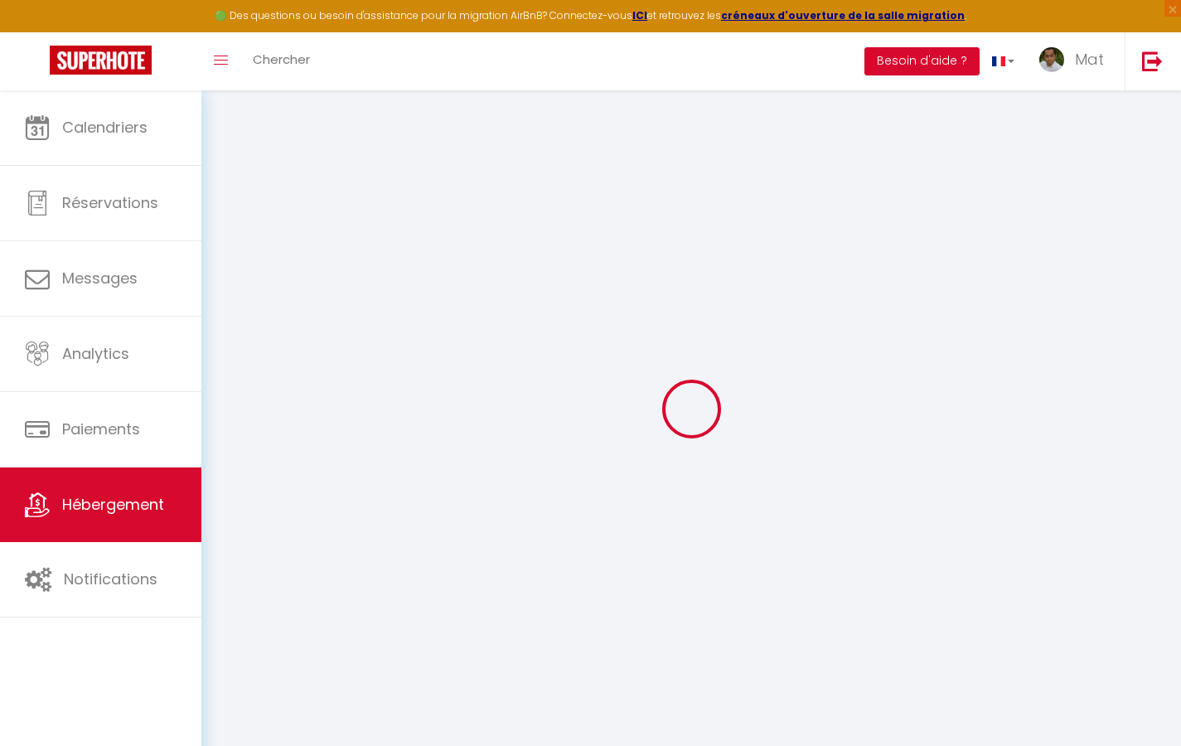
checkbox input "true"
checkbox input "false"
select select "17:00"
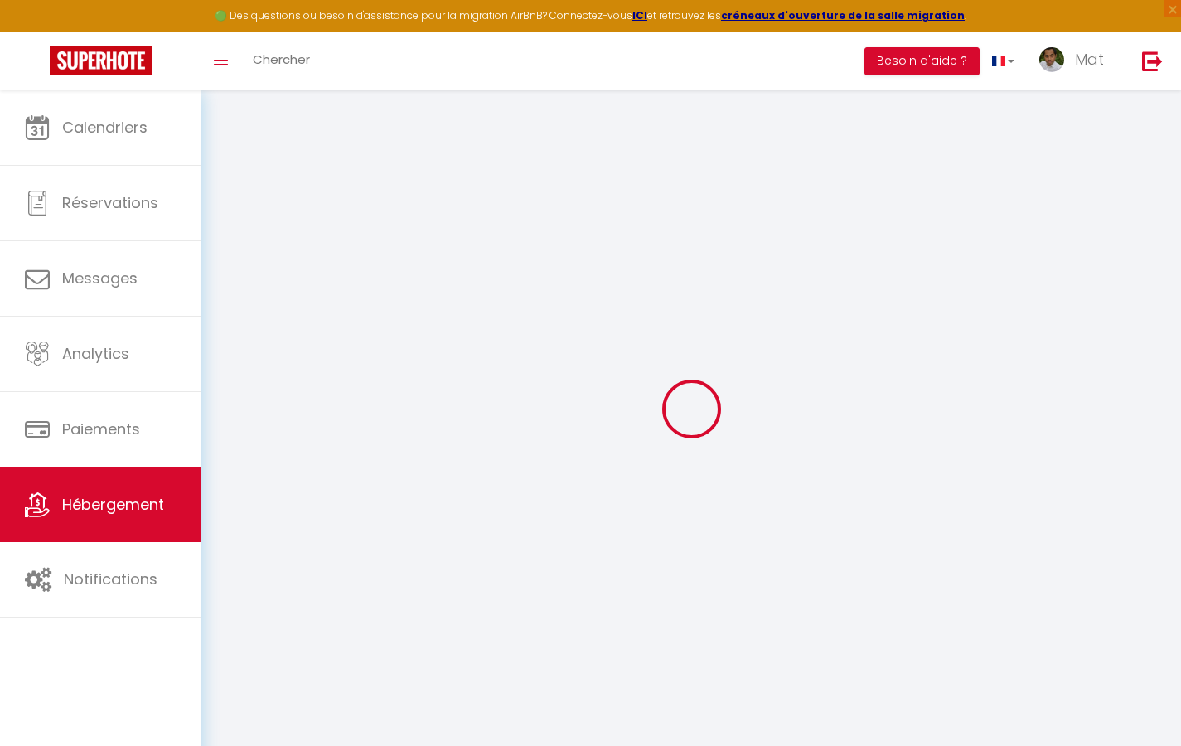
select select "23:30"
select select "10:00"
select select "30"
select select "120"
select select "2365"
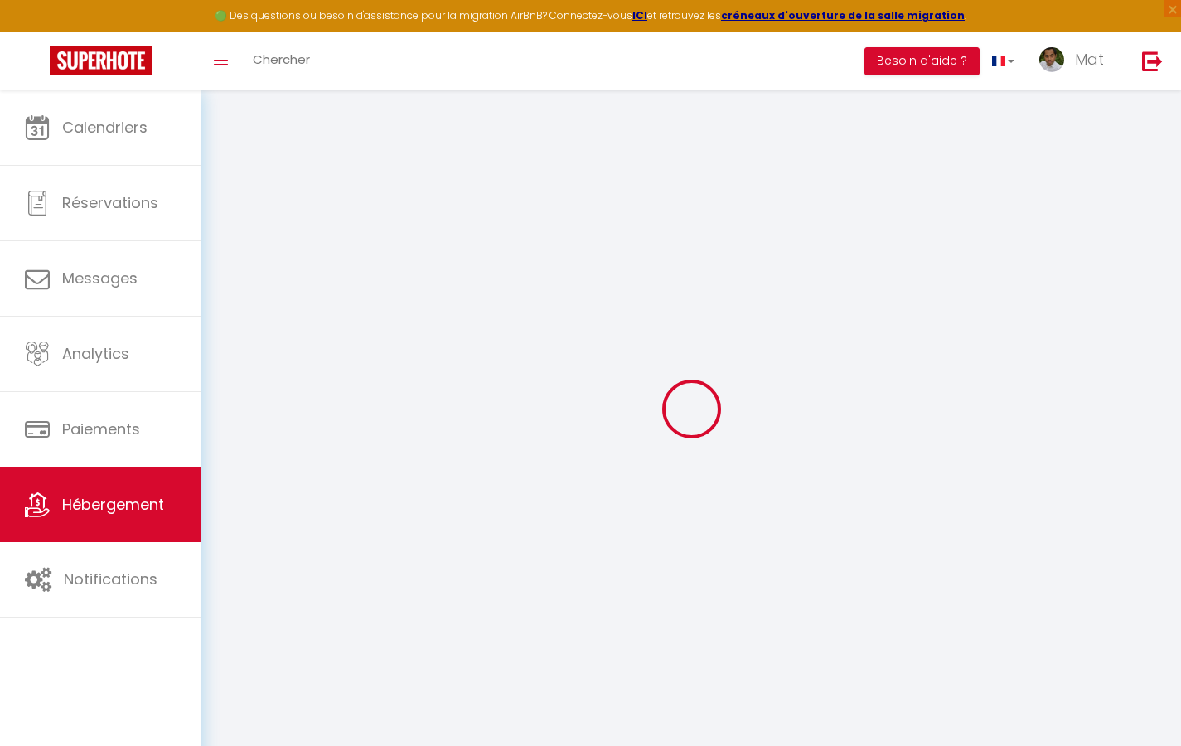
select select "2365"
checkbox input "true"
checkbox input "false"
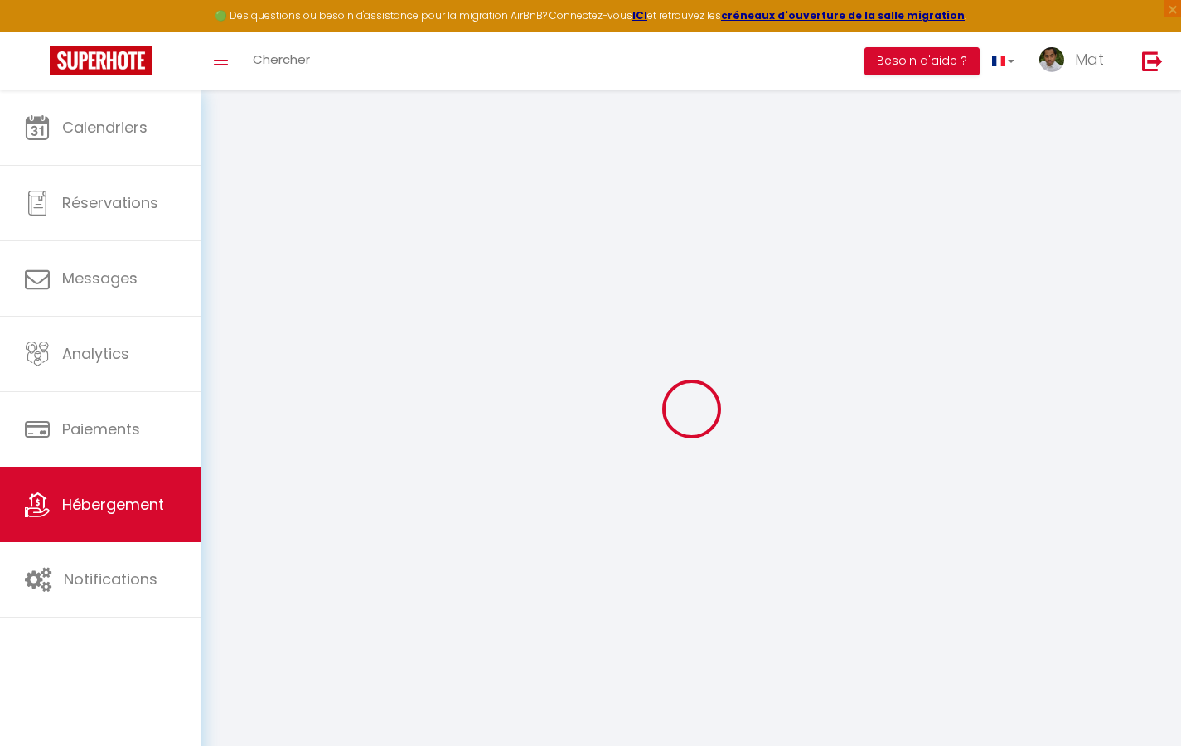
checkbox input "true"
checkbox input "false"
